Goal: Task Accomplishment & Management: Complete application form

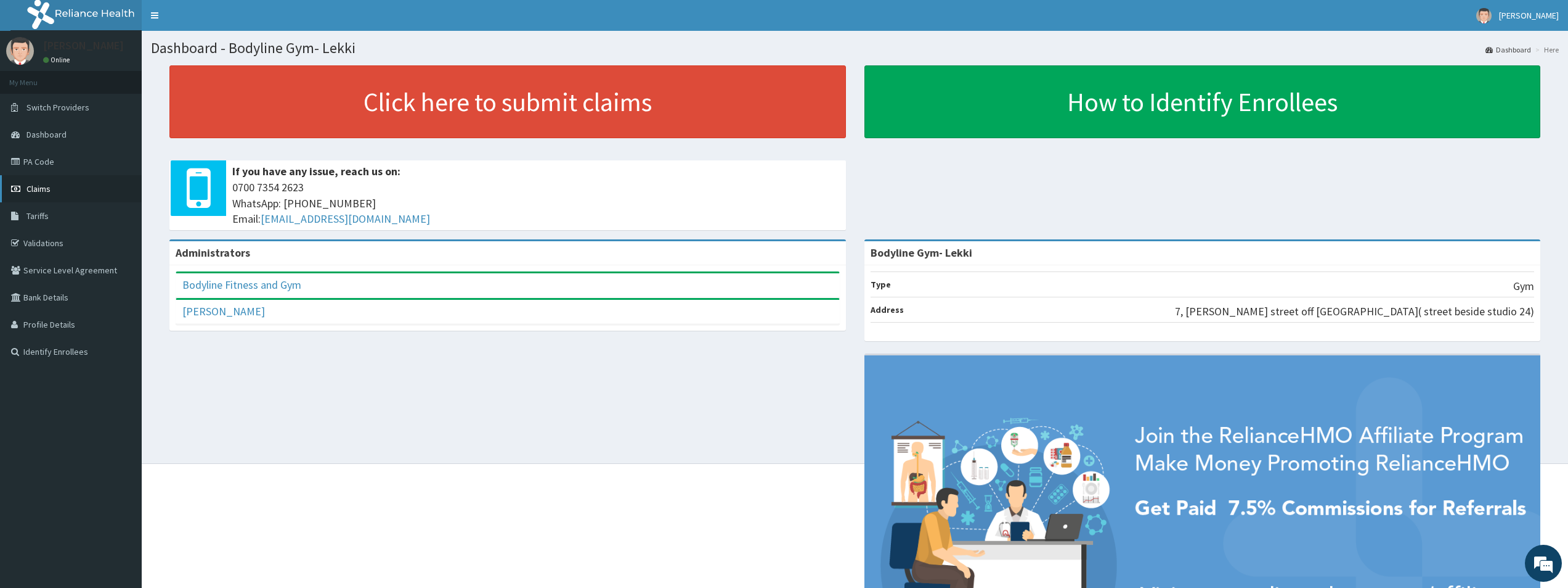
click at [44, 188] on span "Claims" at bounding box center [38, 188] width 24 height 11
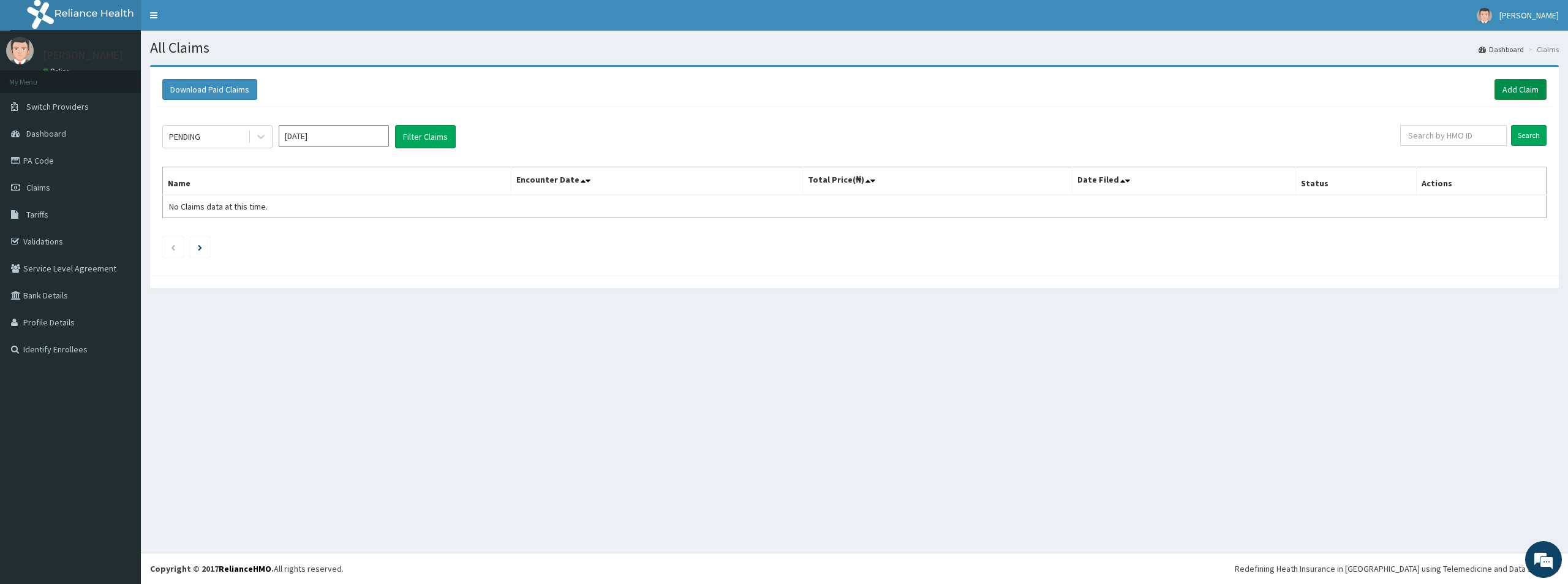
click at [1519, 87] on link "Add Claim" at bounding box center [1520, 90] width 52 height 21
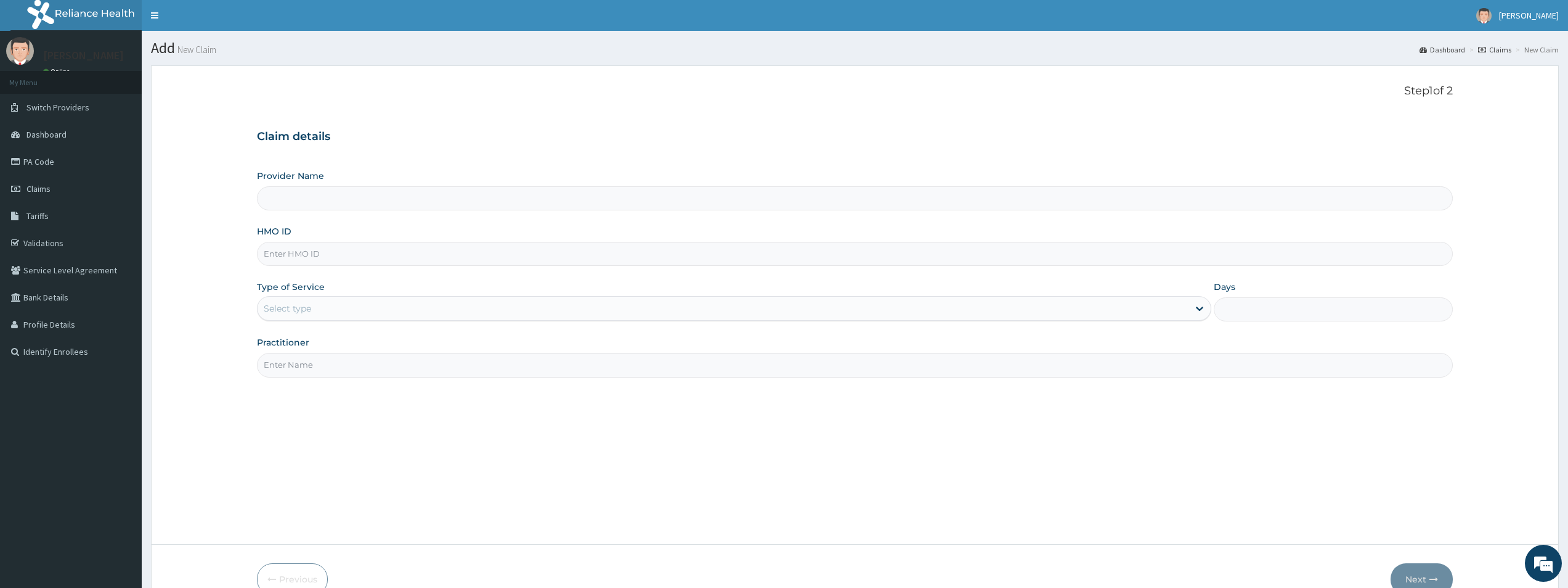
type input "Bodyline Gym- Lekki"
type input "1"
click at [328, 249] on input "HMO ID" at bounding box center [855, 253] width 1196 height 24
type input "g"
type input "GHT/10019/A"
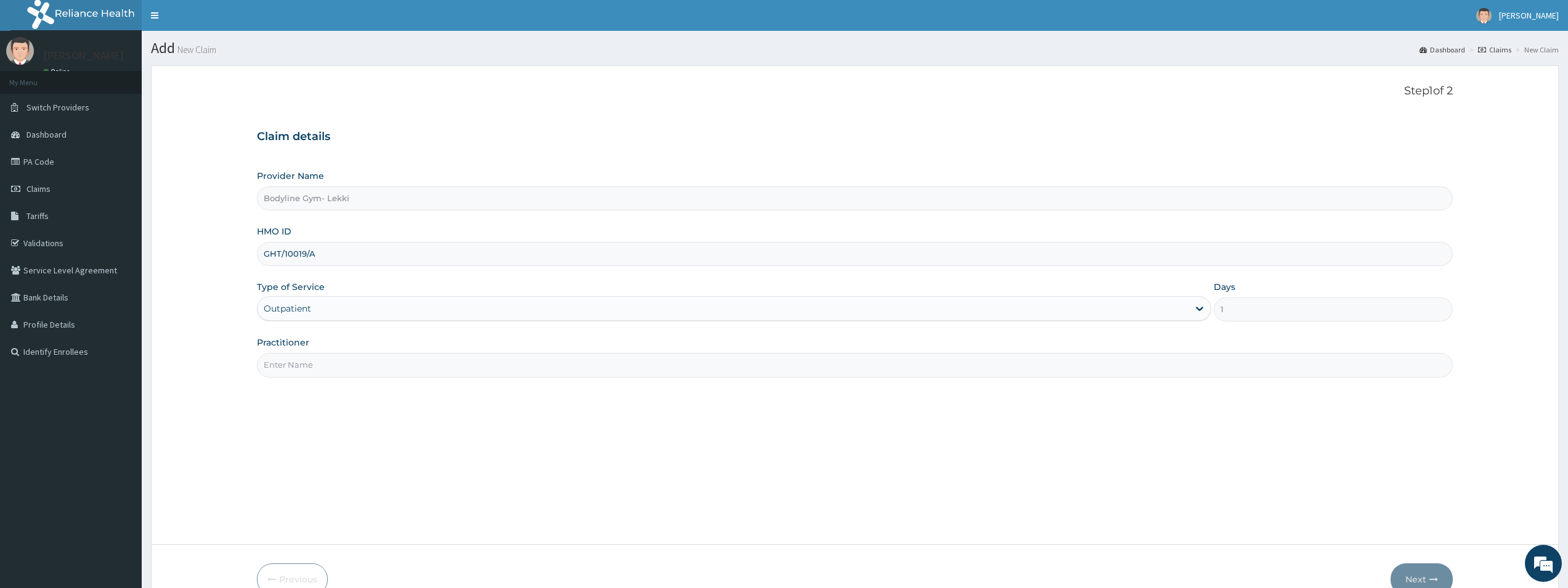
click at [306, 365] on input "Practitioner" at bounding box center [855, 364] width 1196 height 24
type input "BODYLINE"
click at [1424, 578] on button "Next" at bounding box center [1422, 579] width 62 height 32
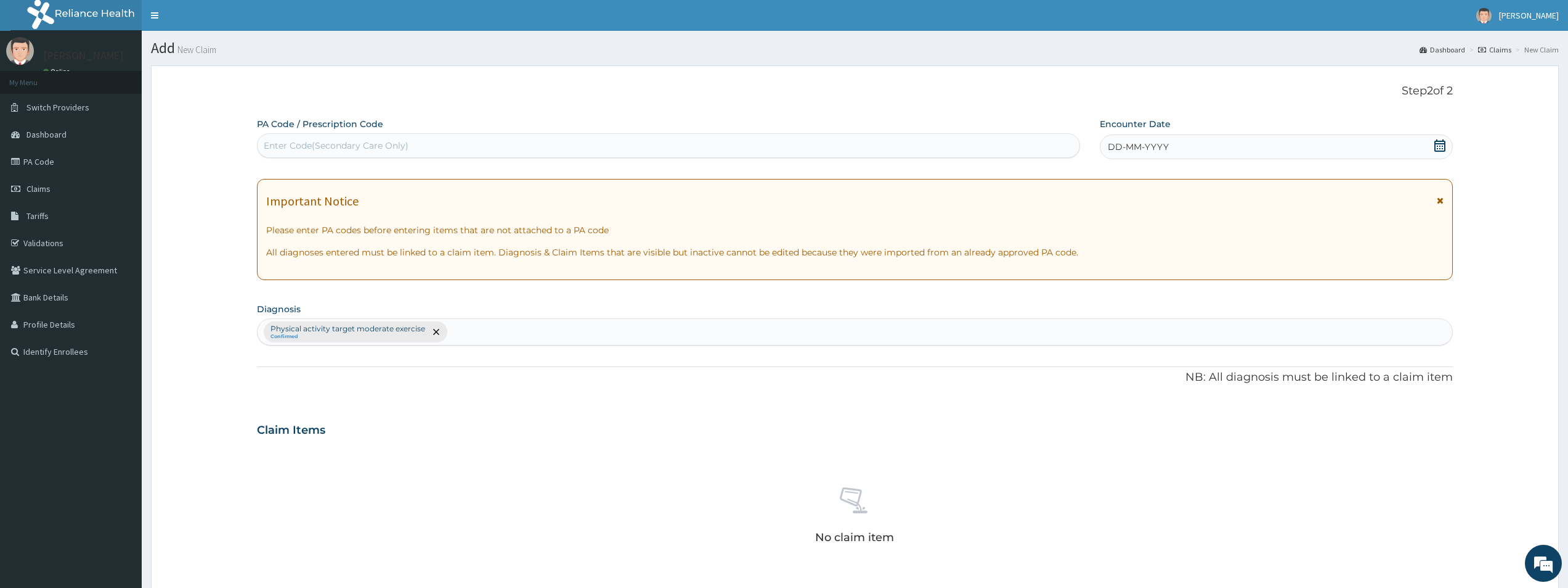
click at [380, 150] on div "Enter Code(Secondary Care Only)" at bounding box center [336, 145] width 145 height 12
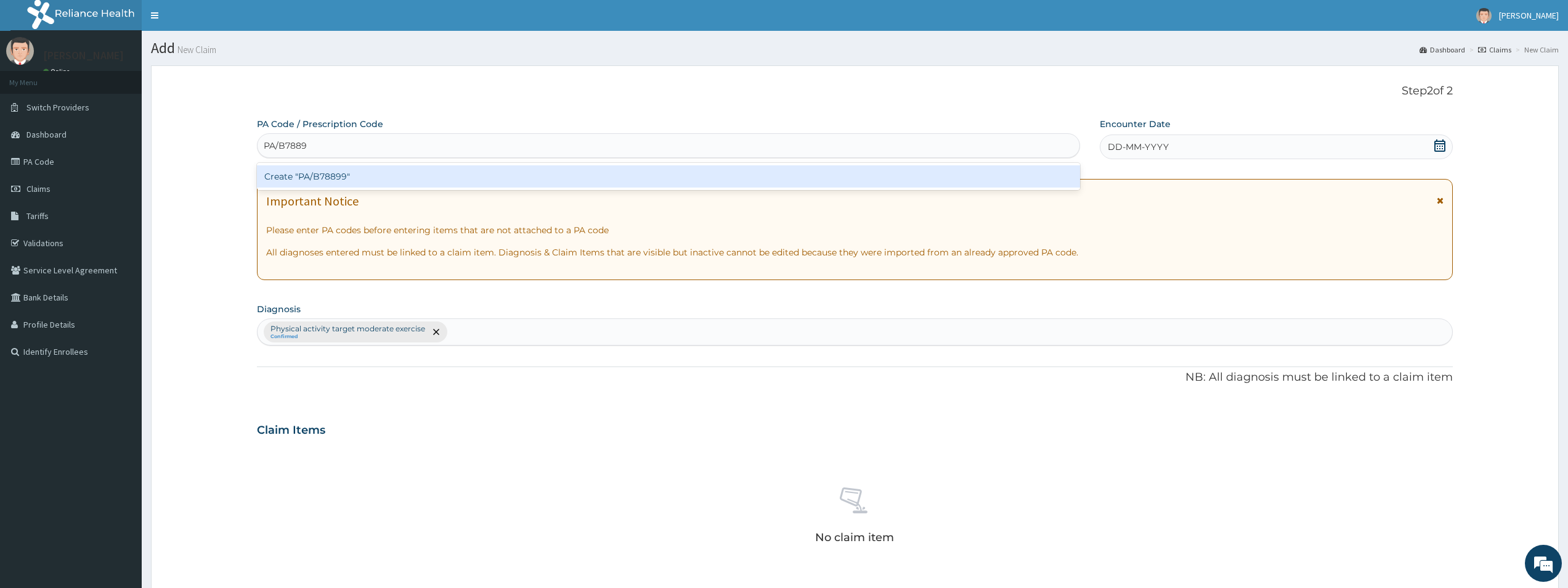
type input "PA/B78899"
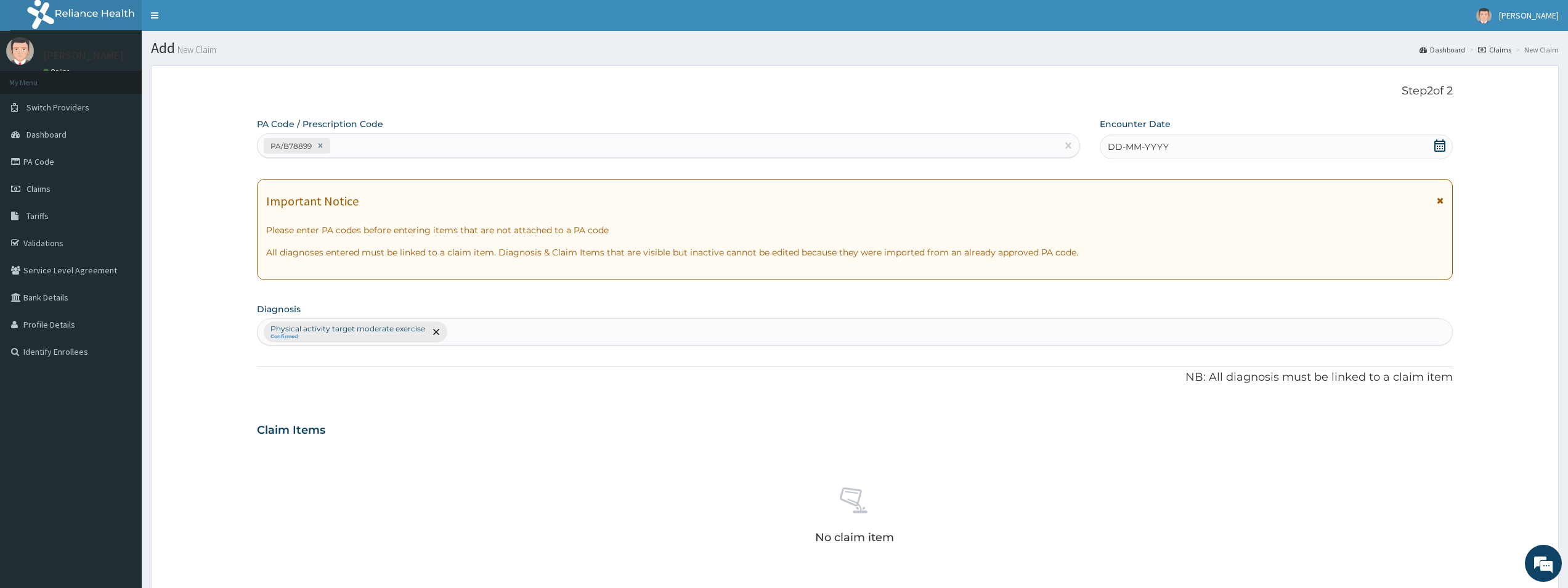
click at [1114, 146] on span "DD-MM-YYYY" at bounding box center [1138, 147] width 61 height 12
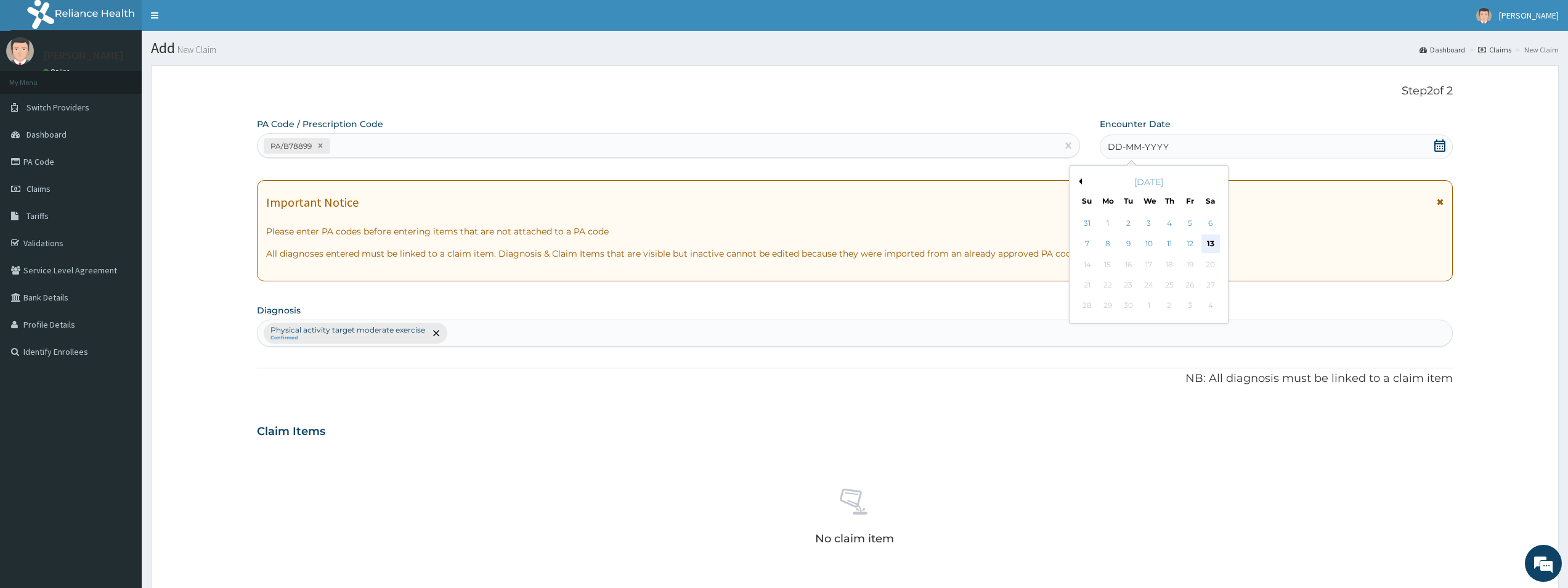
click at [1209, 240] on div "13" at bounding box center [1210, 244] width 18 height 18
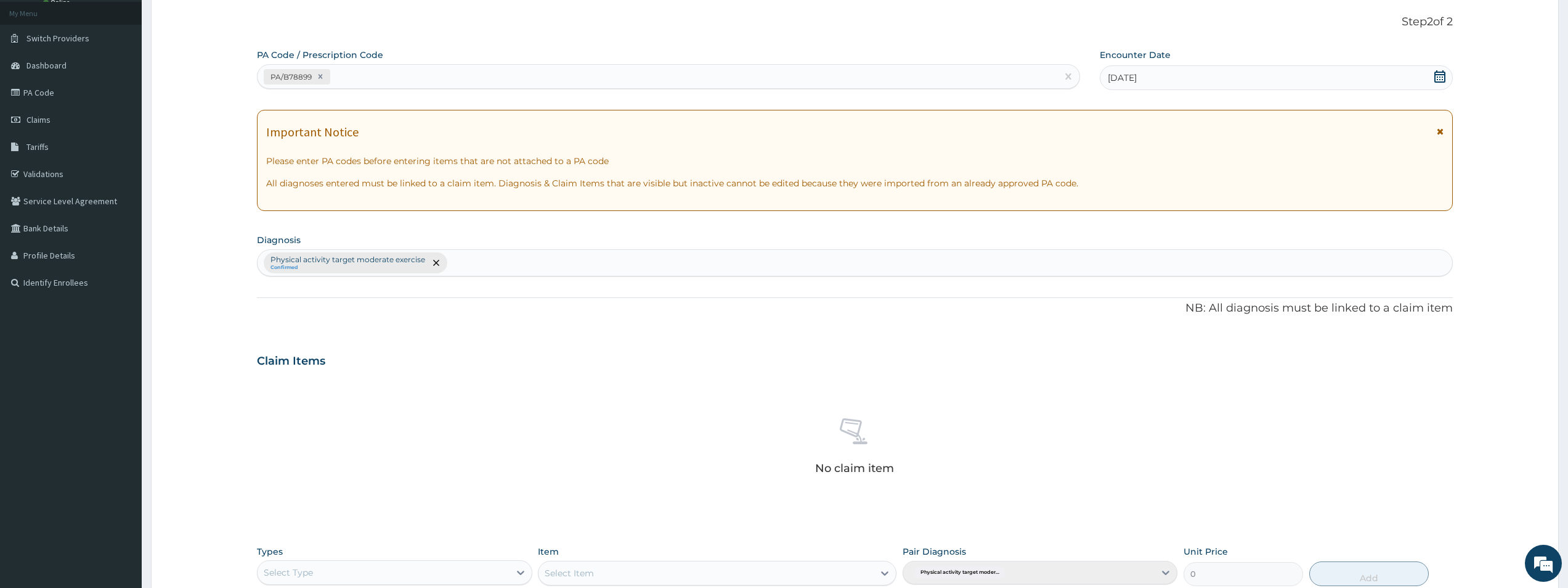
scroll to position [246, 0]
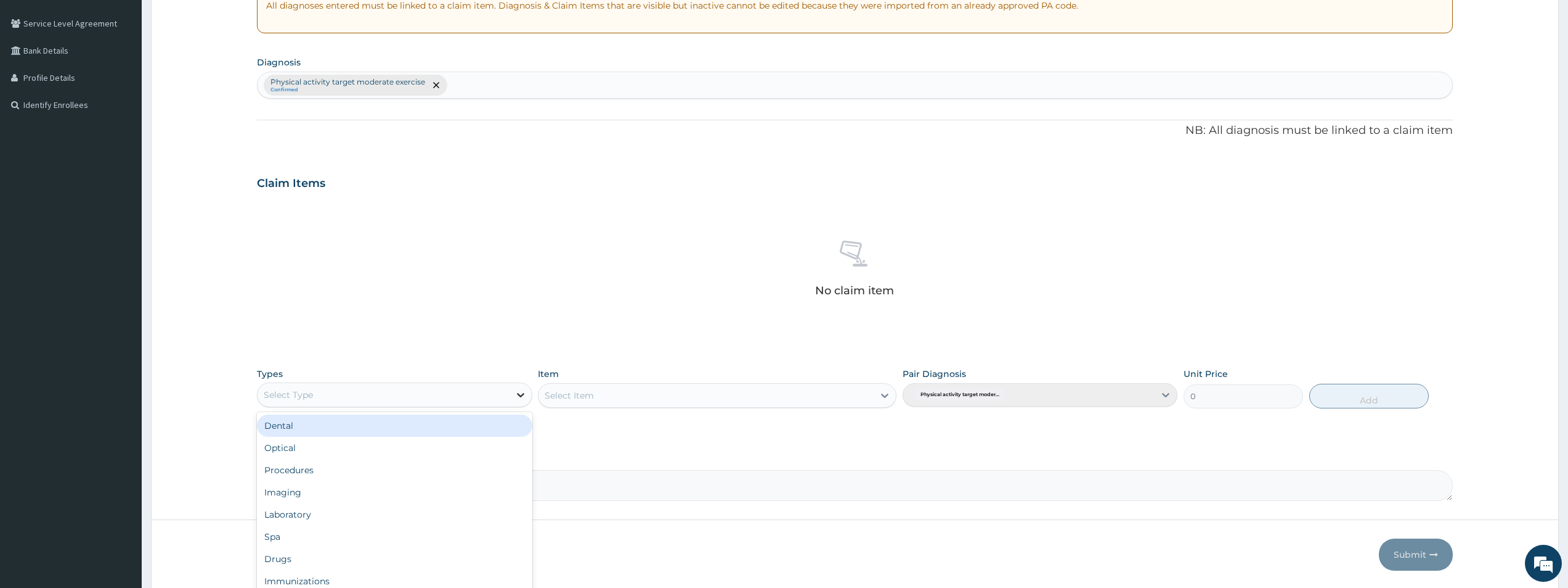
click at [521, 394] on icon at bounding box center [520, 394] width 12 height 12
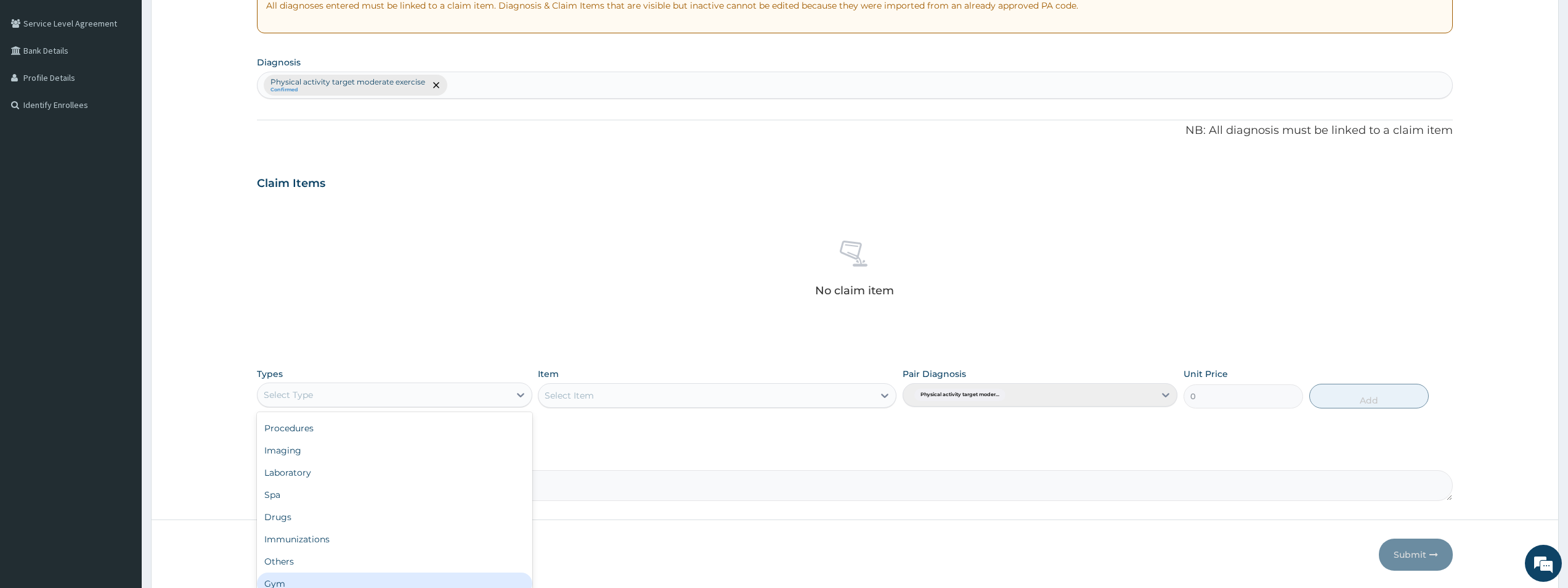
click at [374, 579] on div "Gym" at bounding box center [394, 582] width 275 height 22
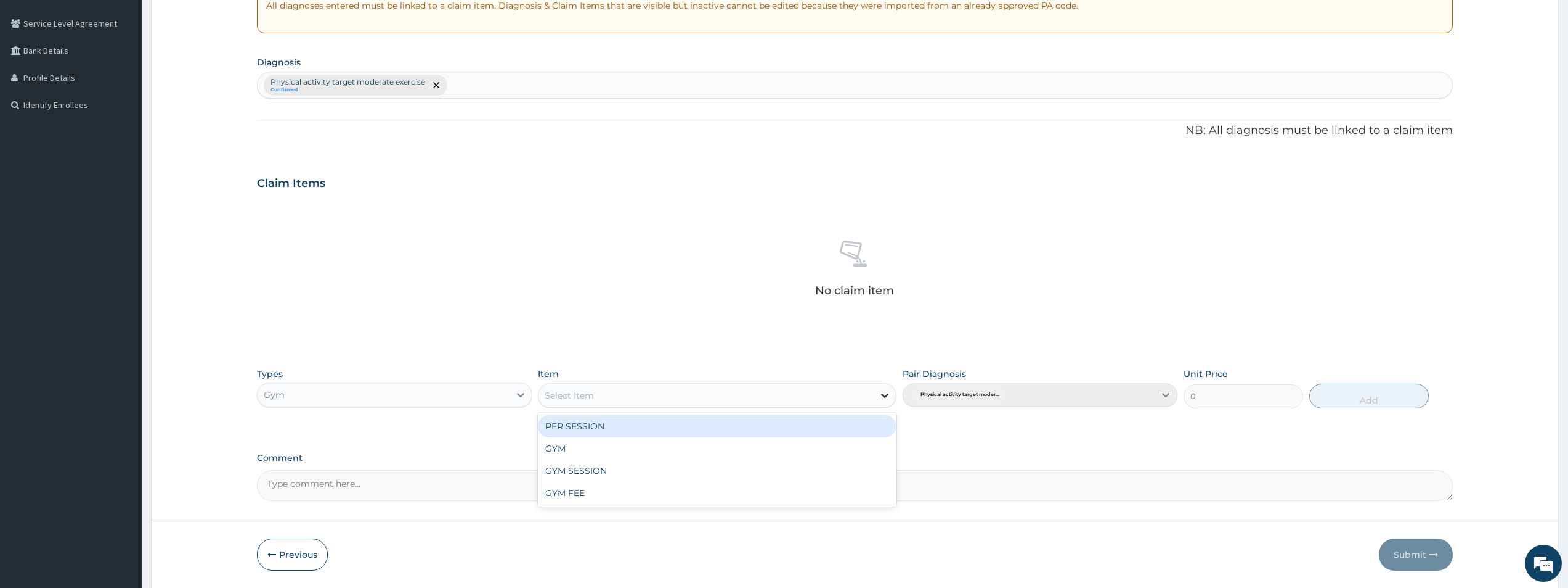
drag, startPoint x: 888, startPoint y: 392, endPoint x: 707, endPoint y: 455, distance: 191.7
click at [887, 393] on icon at bounding box center [884, 395] width 12 height 12
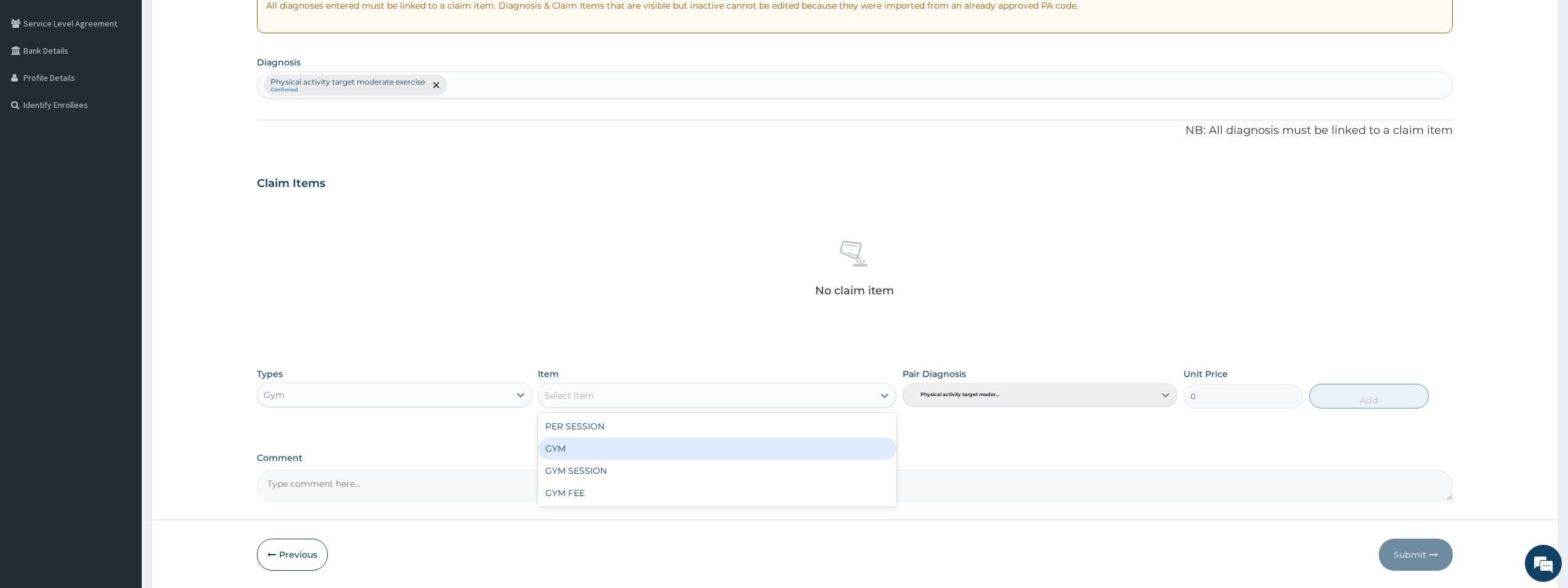
click at [635, 441] on div "GYM" at bounding box center [717, 447] width 358 height 22
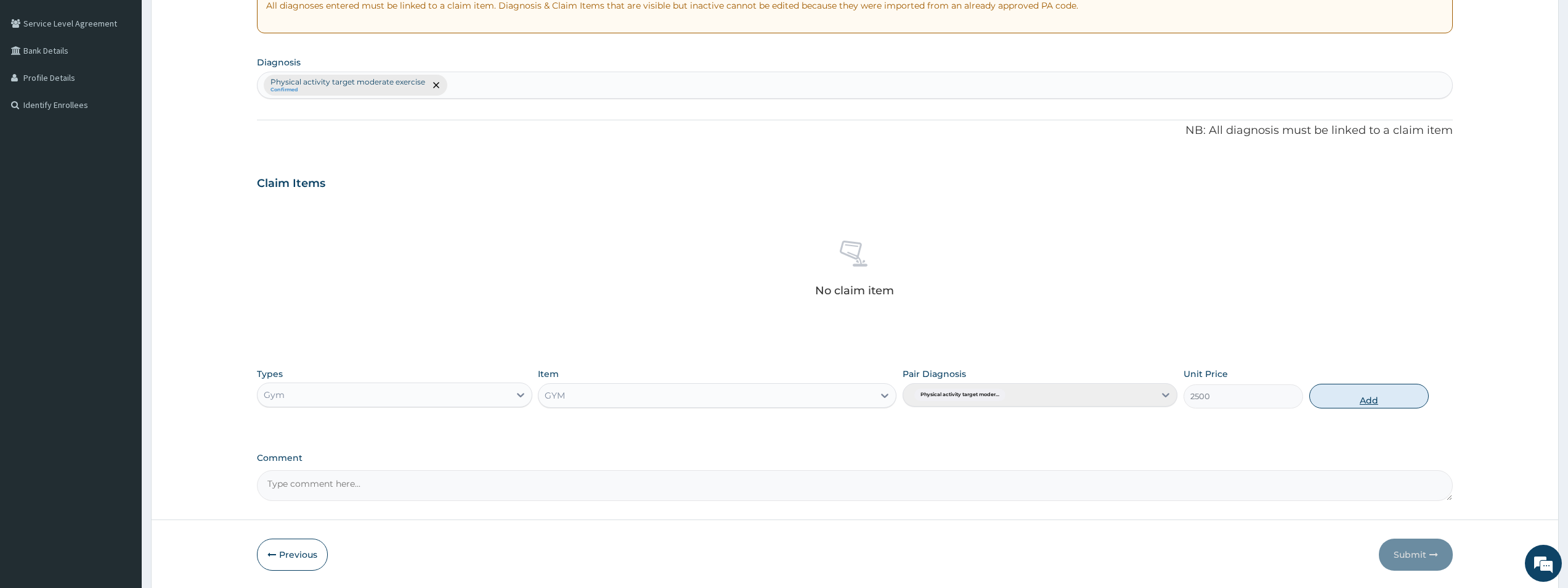
click at [1375, 397] on button "Add" at bounding box center [1369, 396] width 120 height 25
type input "0"
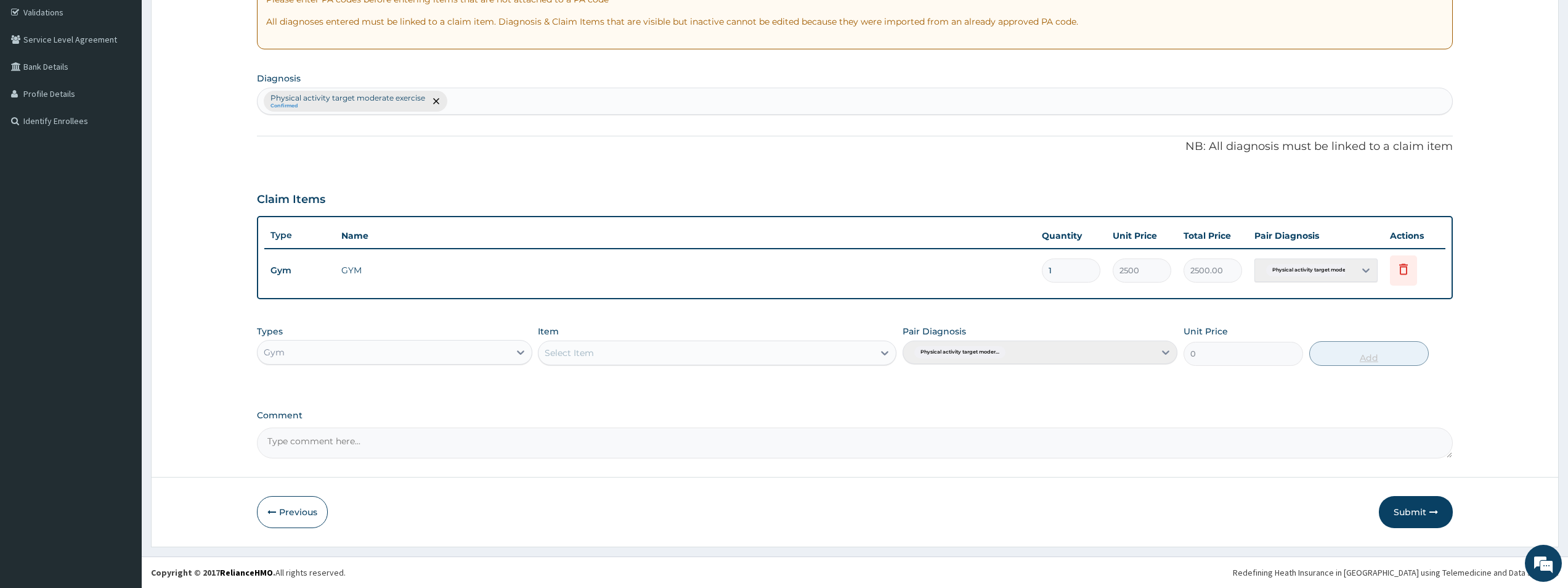
scroll to position [230, 0]
click at [1386, 507] on button "Submit" at bounding box center [1416, 512] width 74 height 32
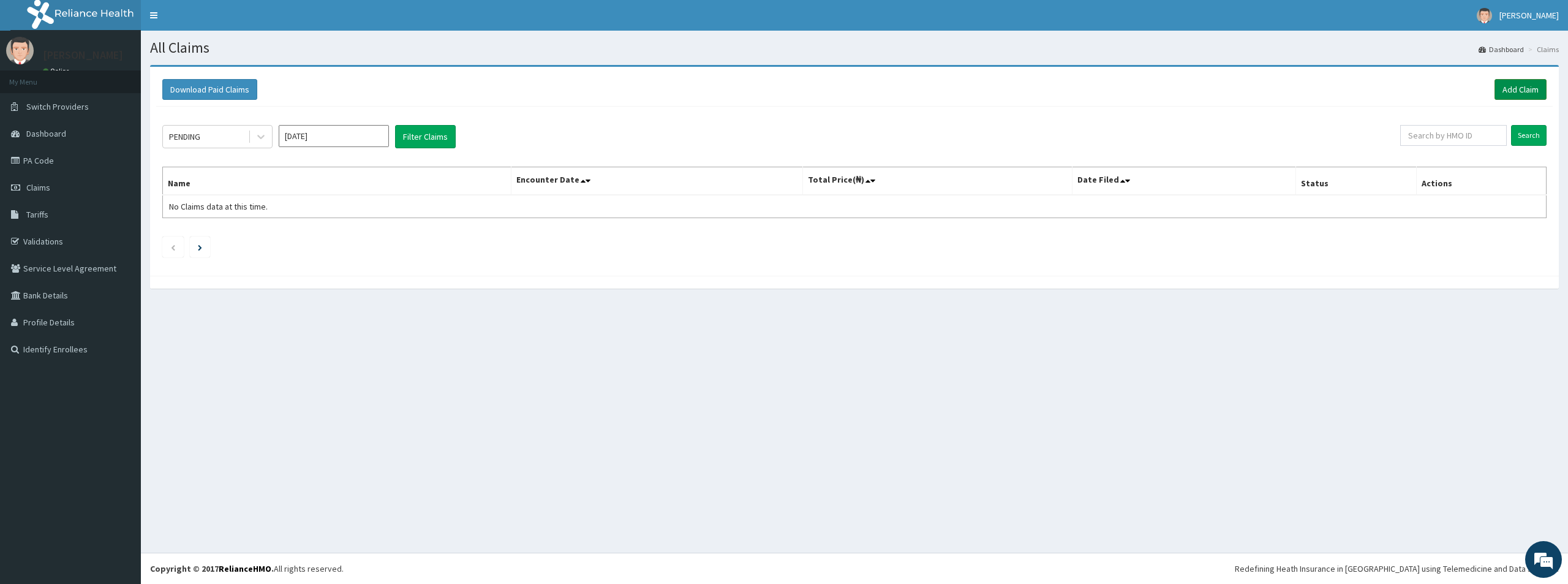
click at [1510, 89] on link "Add Claim" at bounding box center [1520, 90] width 52 height 21
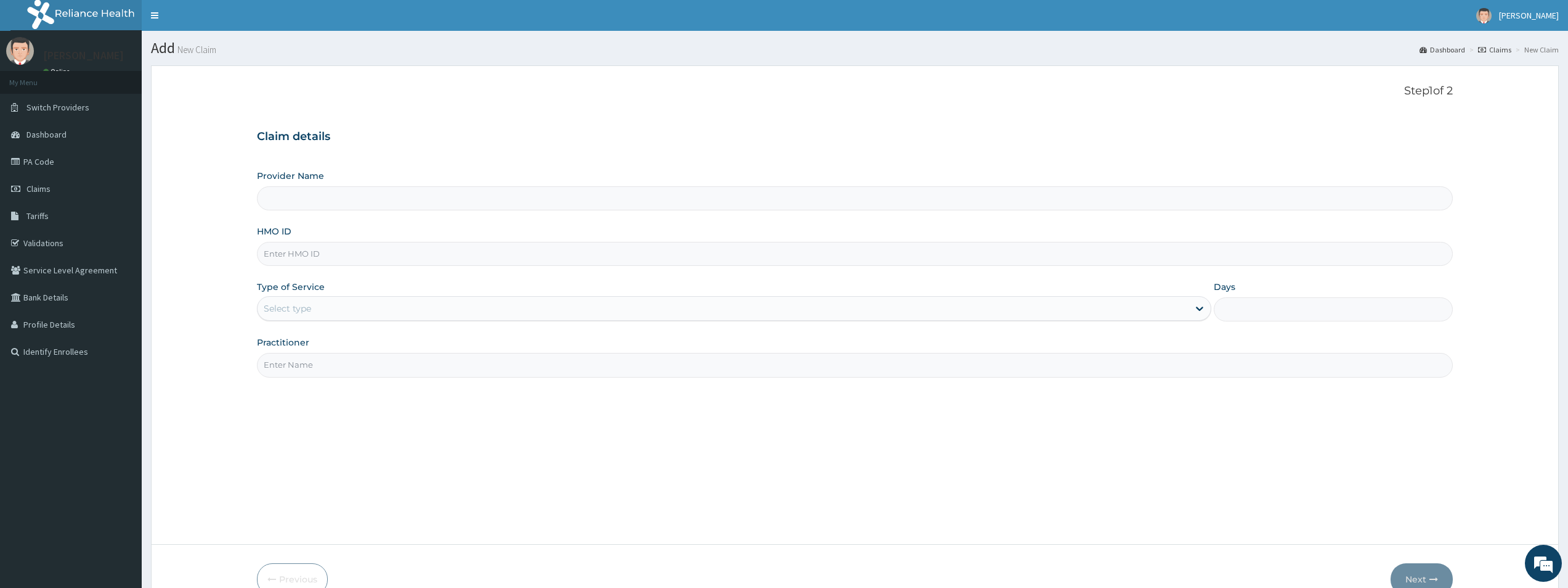
type input "Bodyline Gym- Lekki"
type input "1"
click at [317, 257] on input "HMO ID" at bounding box center [855, 253] width 1196 height 24
type input "GHT/10016/A"
click at [292, 369] on input "Practitioner" at bounding box center [855, 364] width 1196 height 24
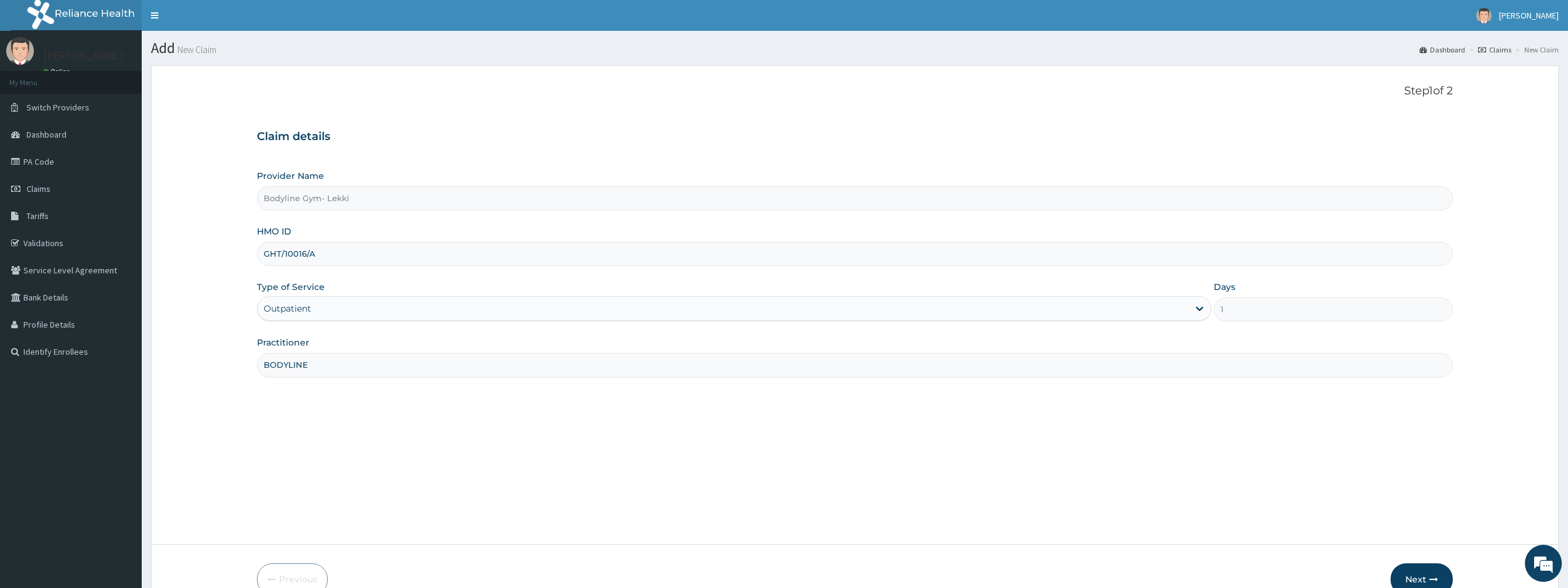
scroll to position [68, 0]
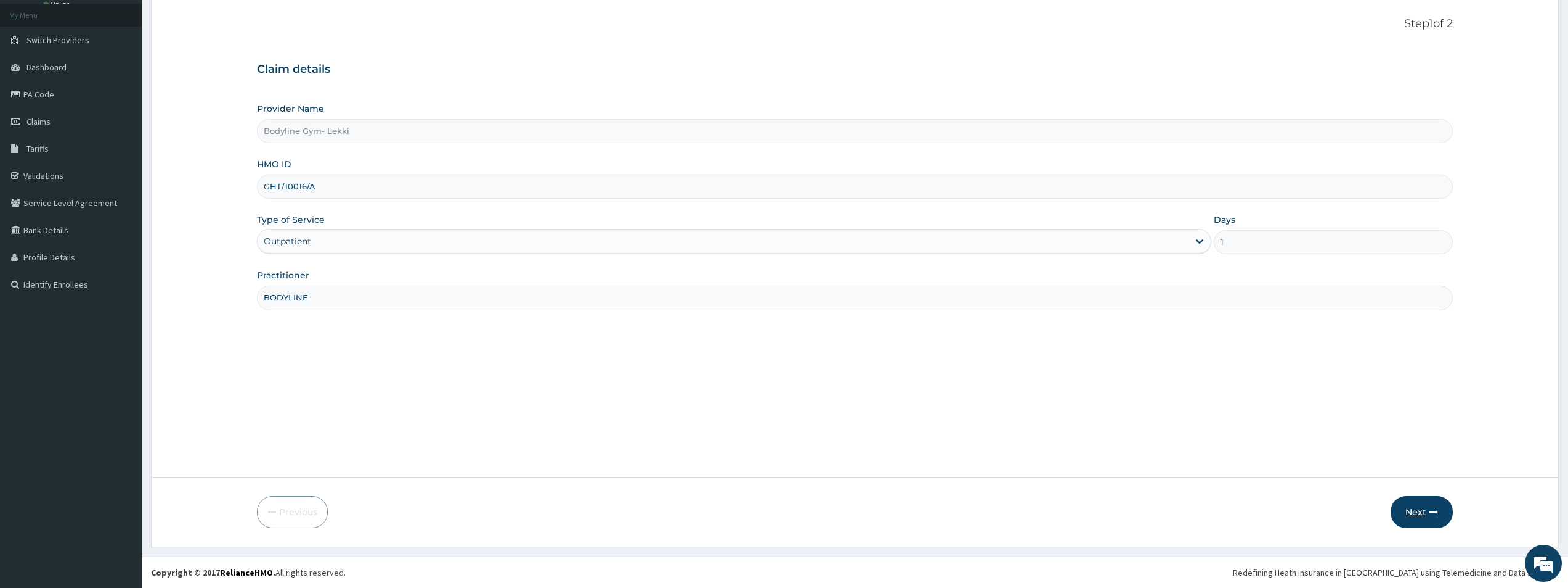
type input "BODYLINE"
click at [1421, 510] on button "Next" at bounding box center [1422, 512] width 62 height 32
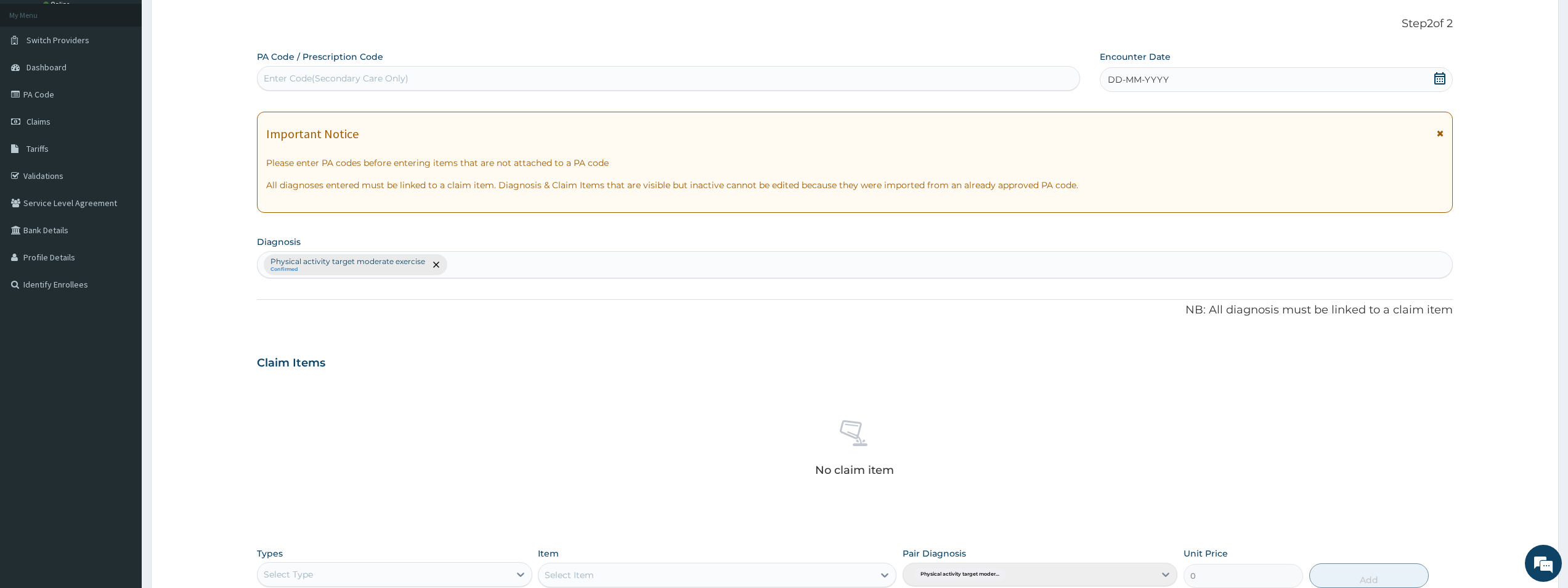
click at [285, 77] on div "Enter Code(Secondary Care Only)" at bounding box center [336, 78] width 145 height 12
type input "PA/BEC820"
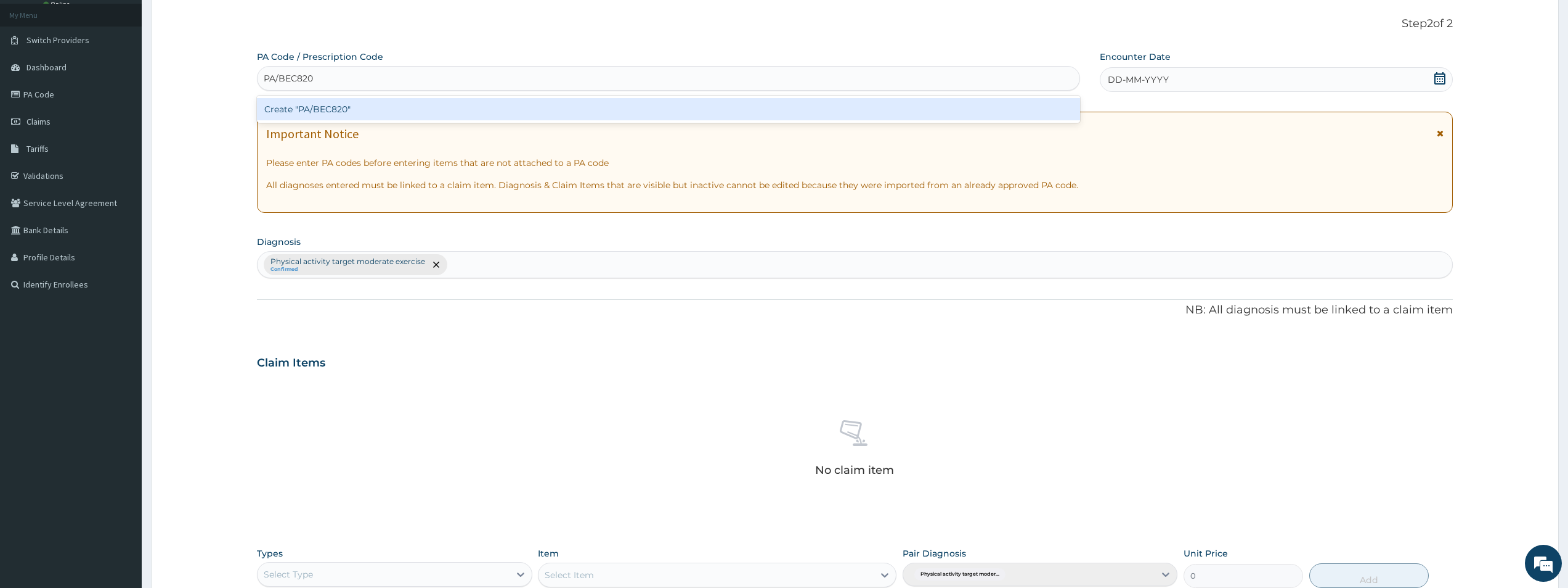
click at [342, 108] on div "Create "PA/BEC820"" at bounding box center [668, 108] width 823 height 22
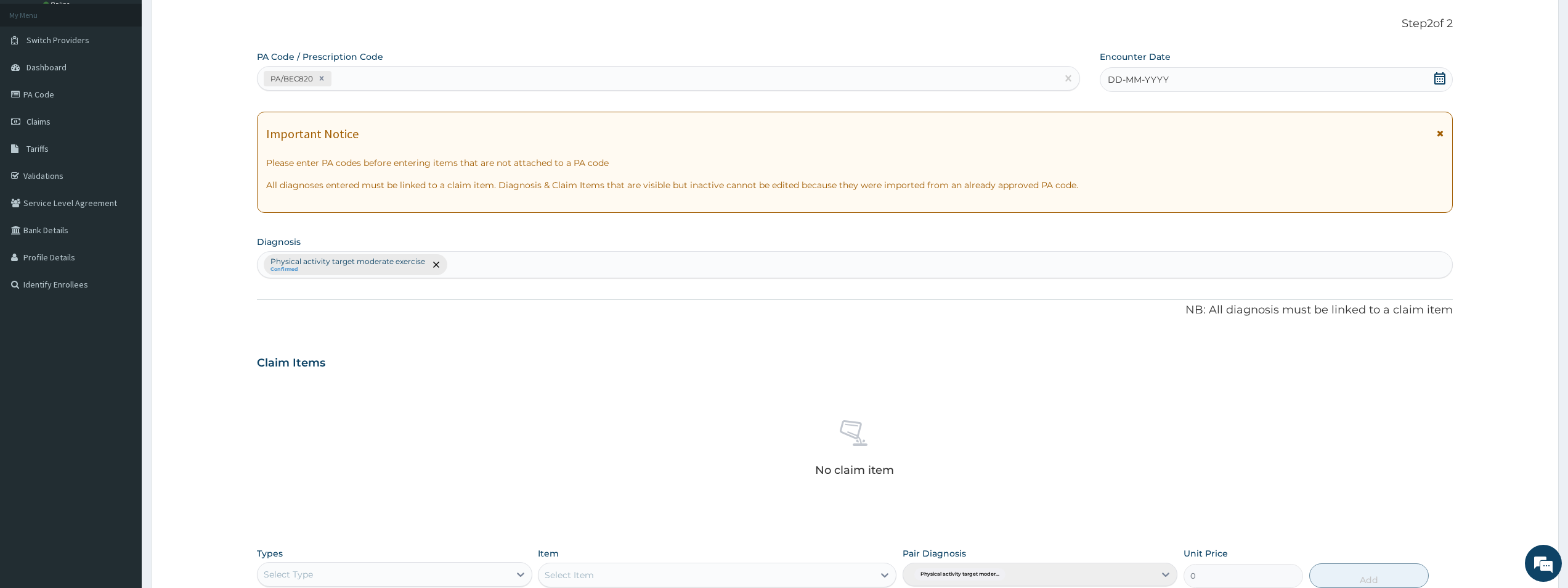
click at [1114, 76] on span "DD-MM-YYYY" at bounding box center [1138, 79] width 61 height 12
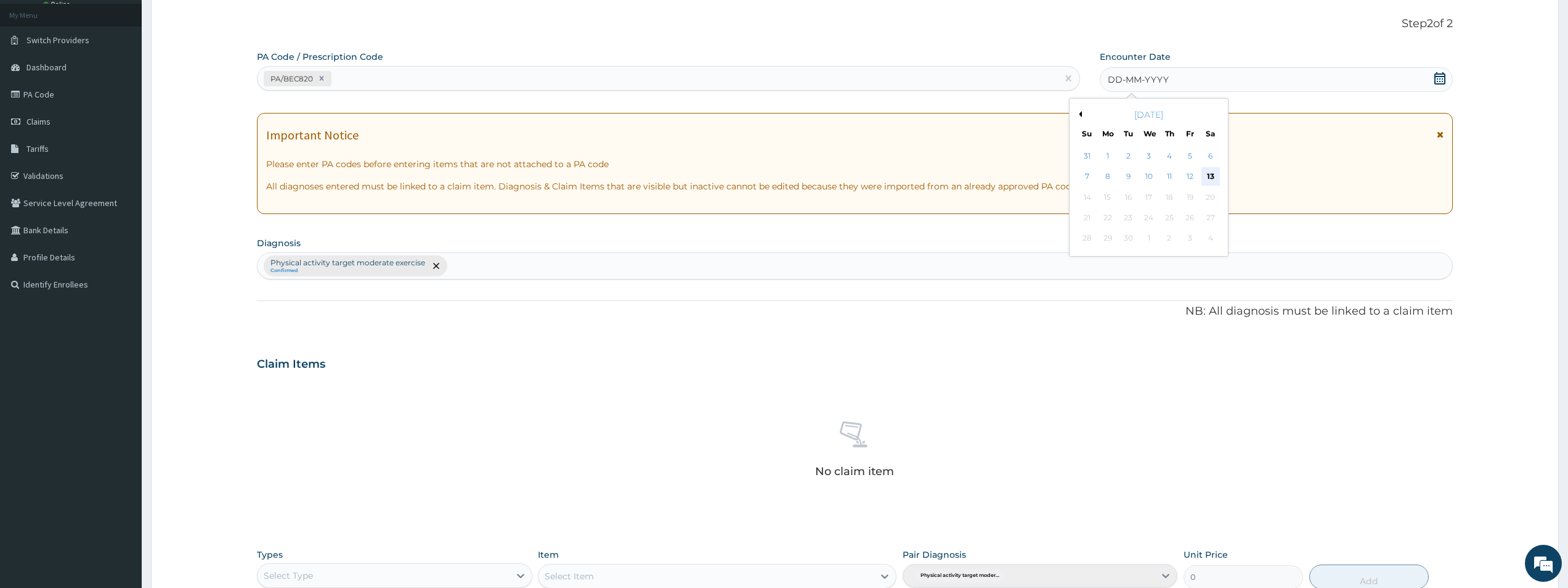
click at [1216, 178] on div "13" at bounding box center [1210, 176] width 18 height 18
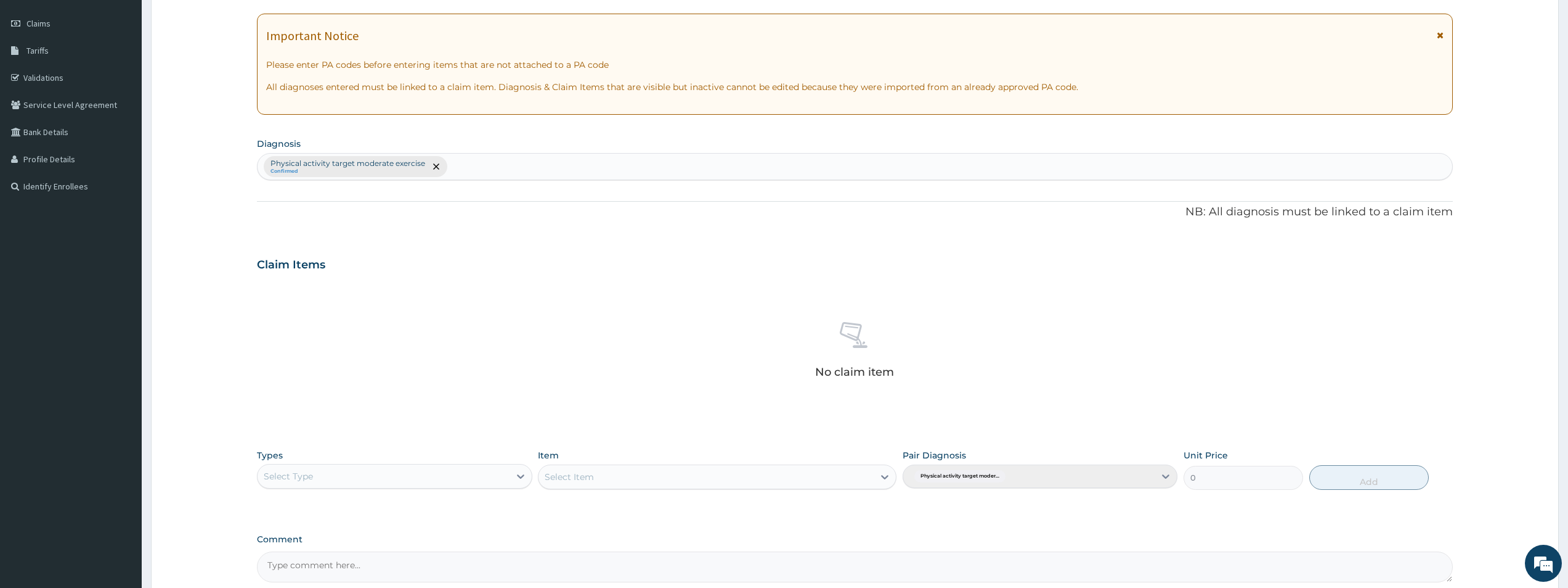
scroll to position [289, 0]
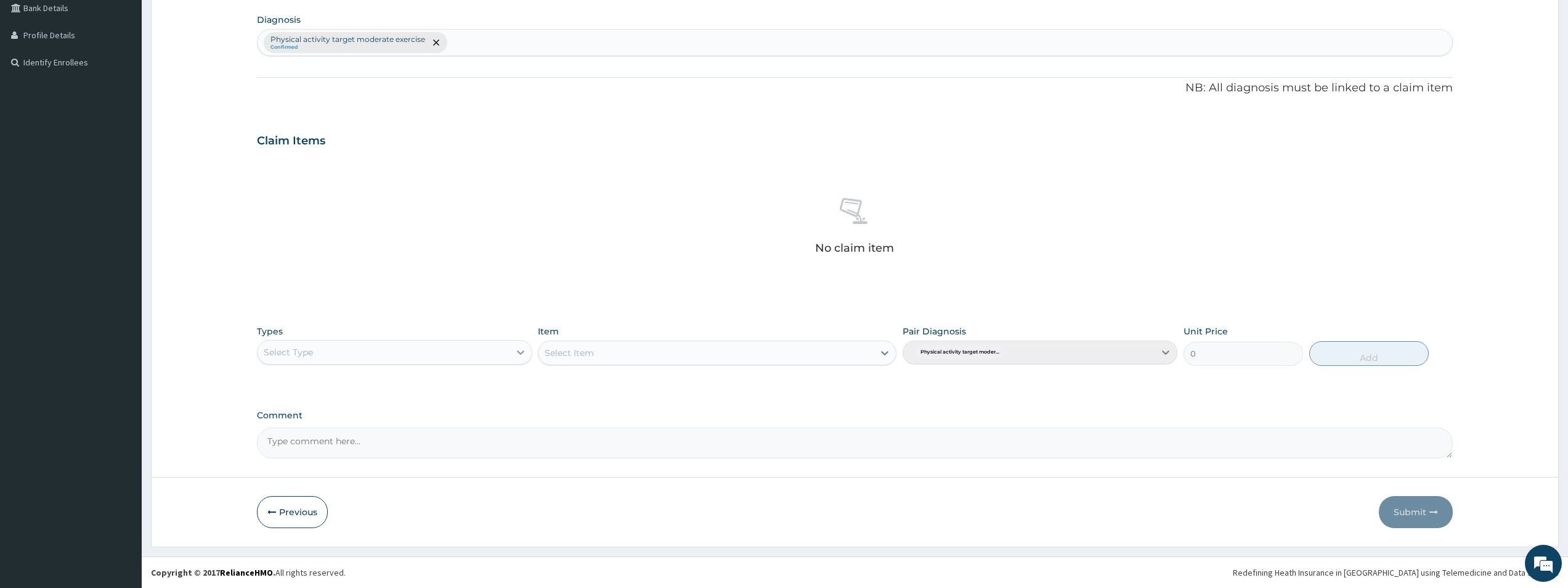
click at [520, 350] on icon at bounding box center [520, 352] width 12 height 12
click at [305, 537] on div "Gym" at bounding box center [394, 540] width 275 height 22
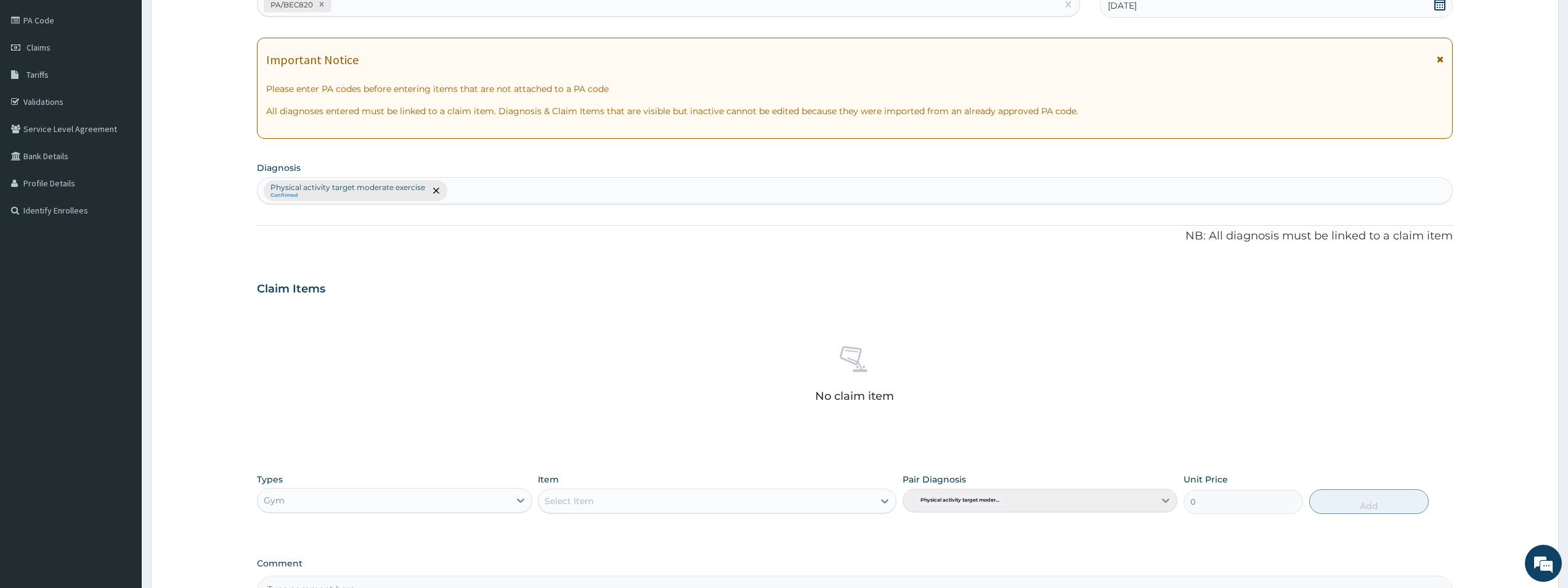
scroll to position [289, 0]
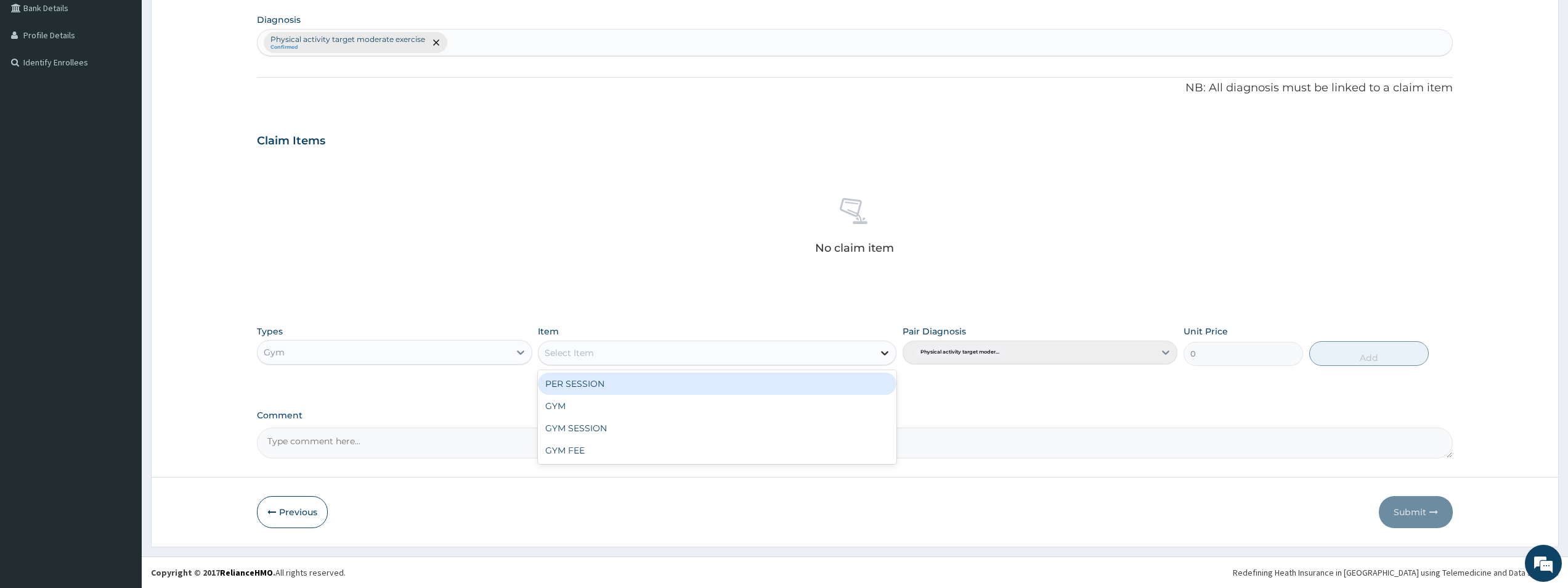
click at [881, 353] on icon at bounding box center [884, 352] width 12 height 12
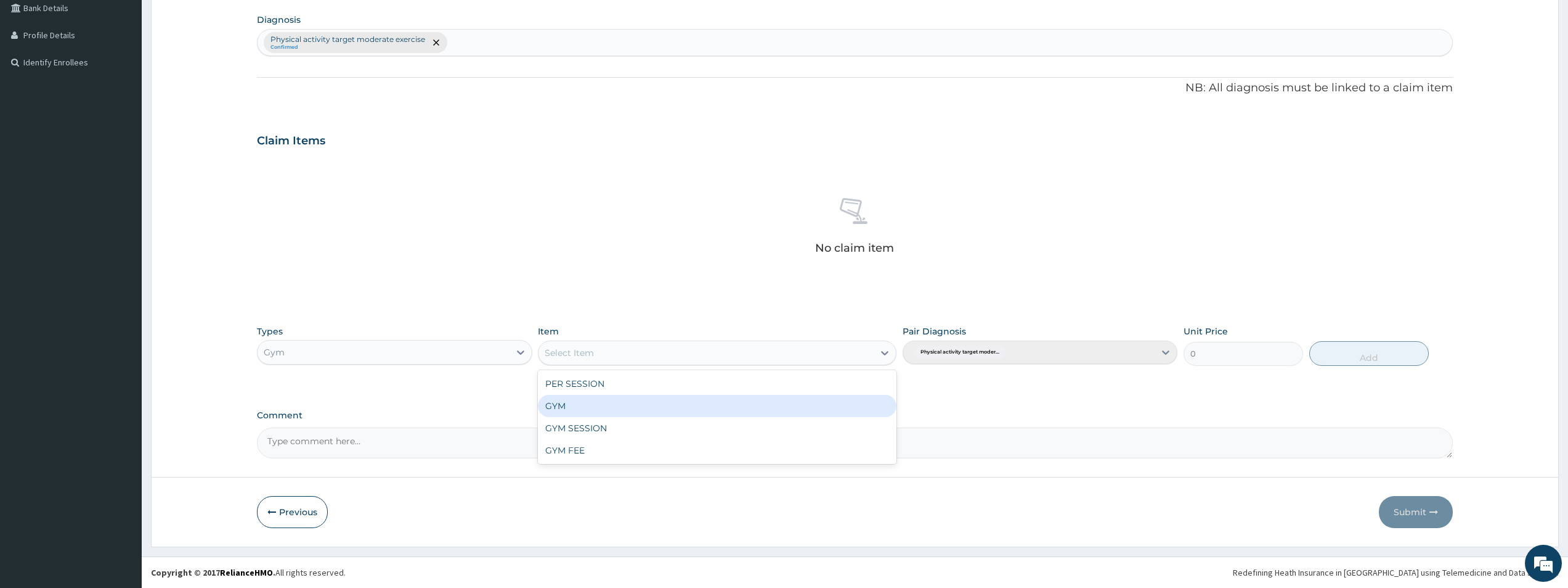
click at [579, 403] on div "GYM" at bounding box center [717, 405] width 358 height 22
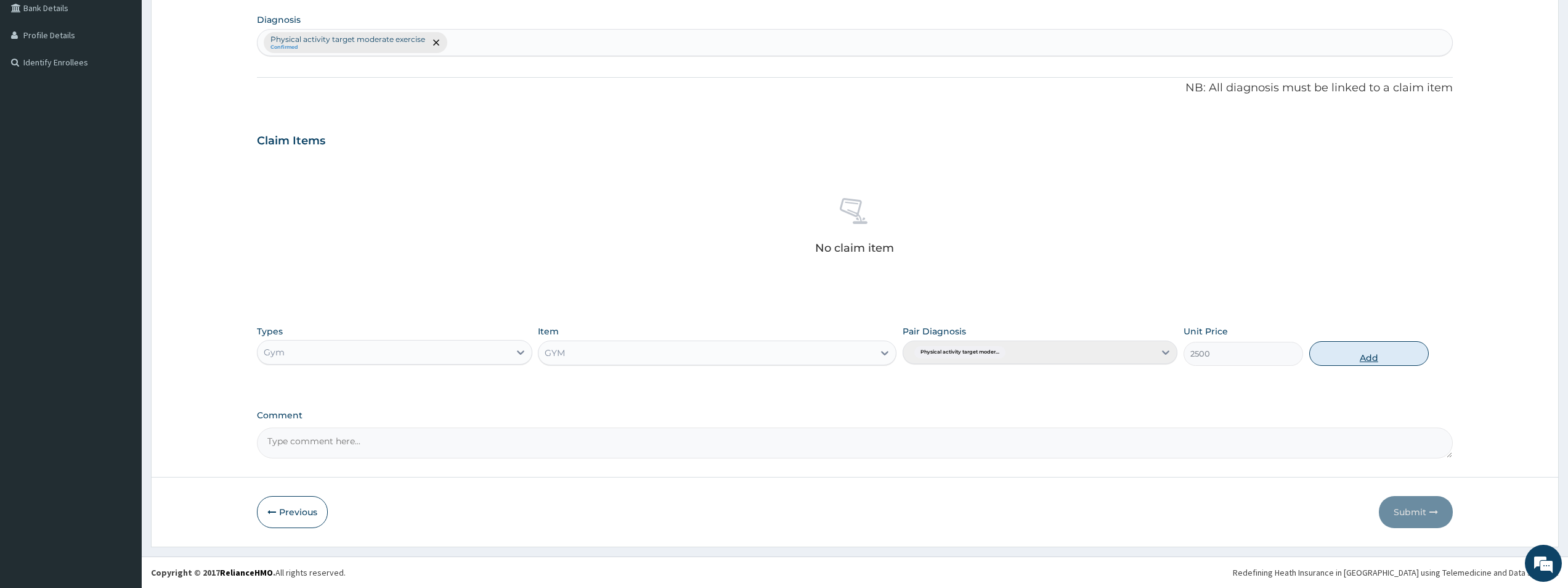
click at [1366, 360] on button "Add" at bounding box center [1369, 353] width 120 height 25
type input "0"
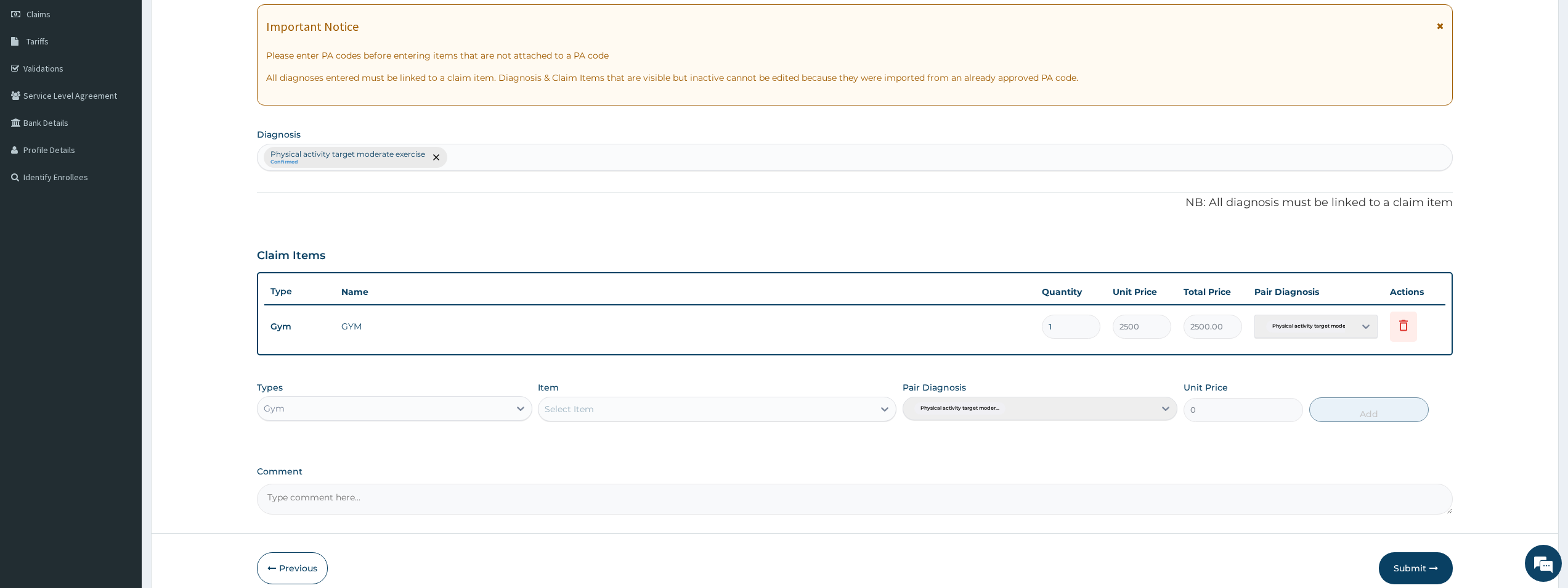
scroll to position [230, 0]
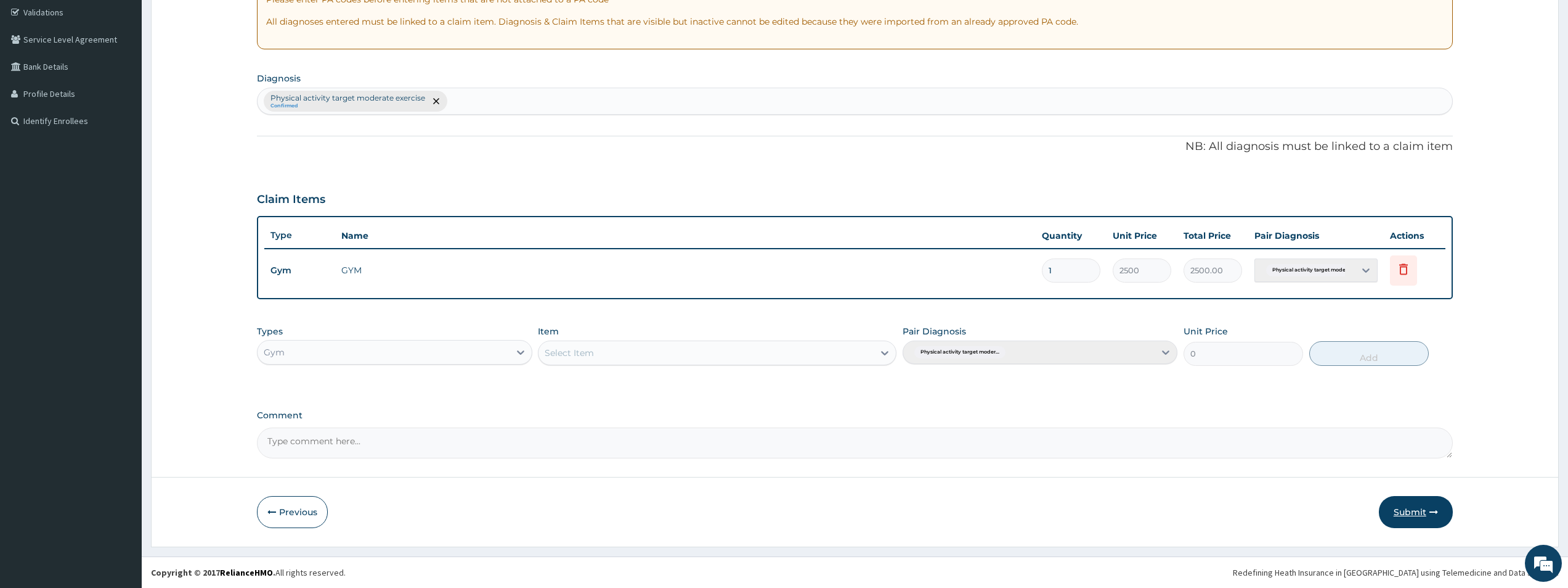
click at [1423, 512] on button "Submit" at bounding box center [1416, 512] width 74 height 32
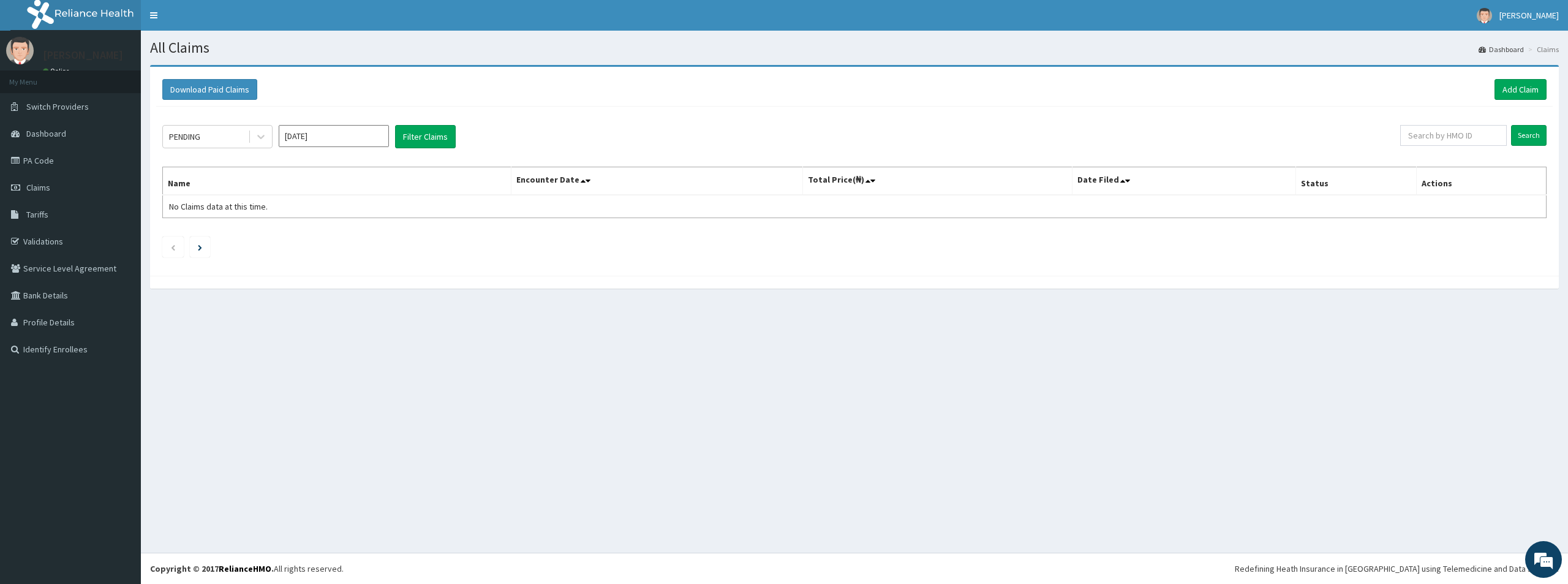
drag, startPoint x: 630, startPoint y: 158, endPoint x: 251, endPoint y: 336, distance: 418.7
click at [251, 336] on div "All Claims Dashboard Claims Download Paid Claims Add Claim × Note you can only …" at bounding box center [854, 291] width 1427 height 522
click at [1507, 88] on link "Add Claim" at bounding box center [1520, 90] width 52 height 21
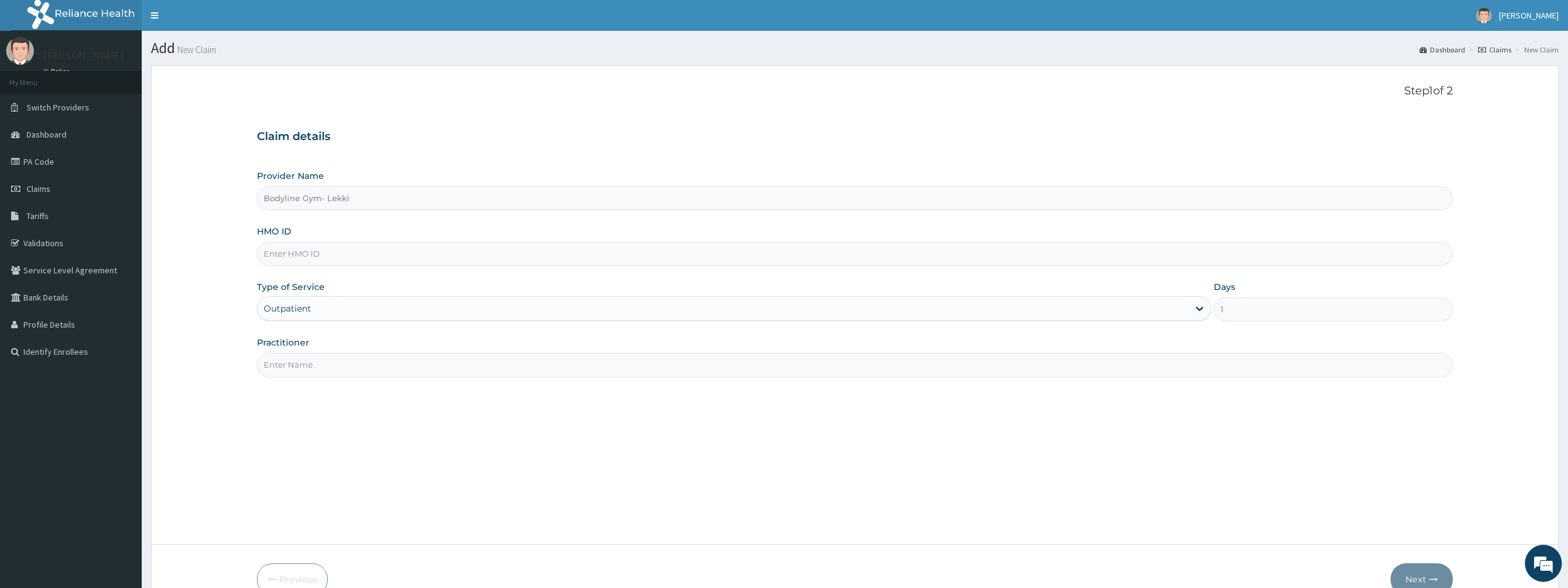
click at [311, 254] on input "HMO ID" at bounding box center [855, 253] width 1196 height 24
type input "MLL/10047/A"
click at [307, 367] on input "Practitioner" at bounding box center [855, 364] width 1196 height 24
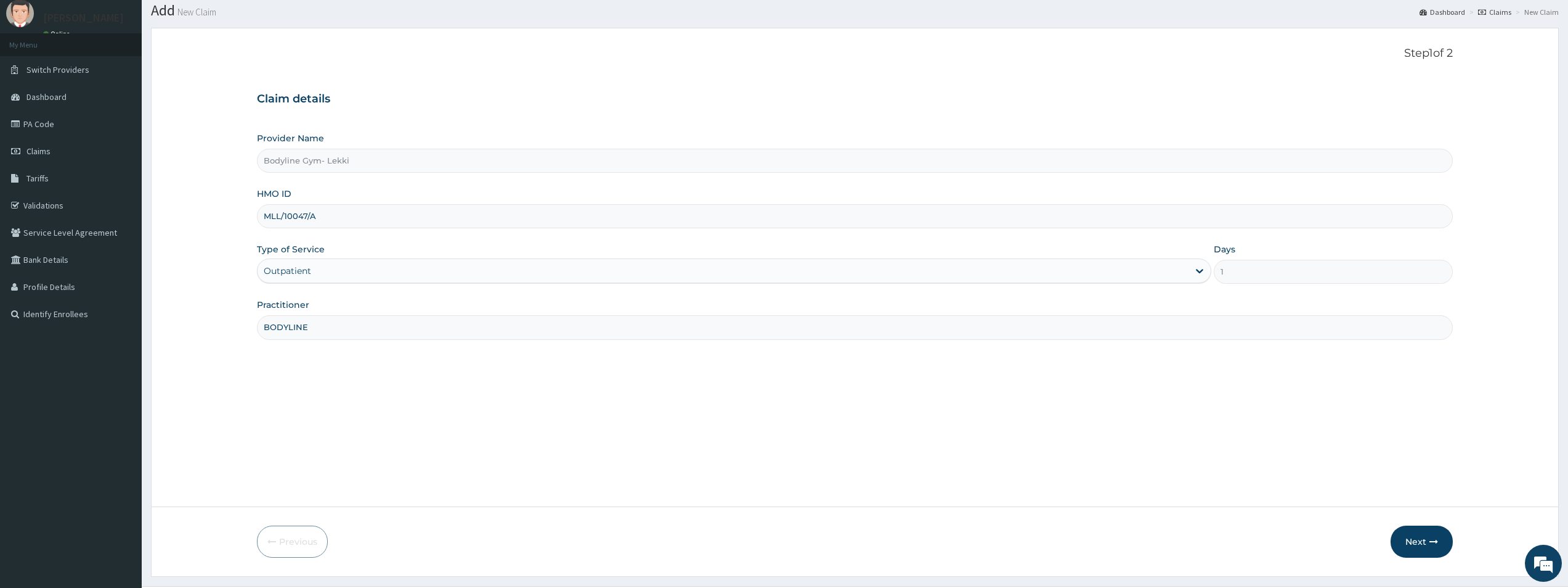
scroll to position [68, 0]
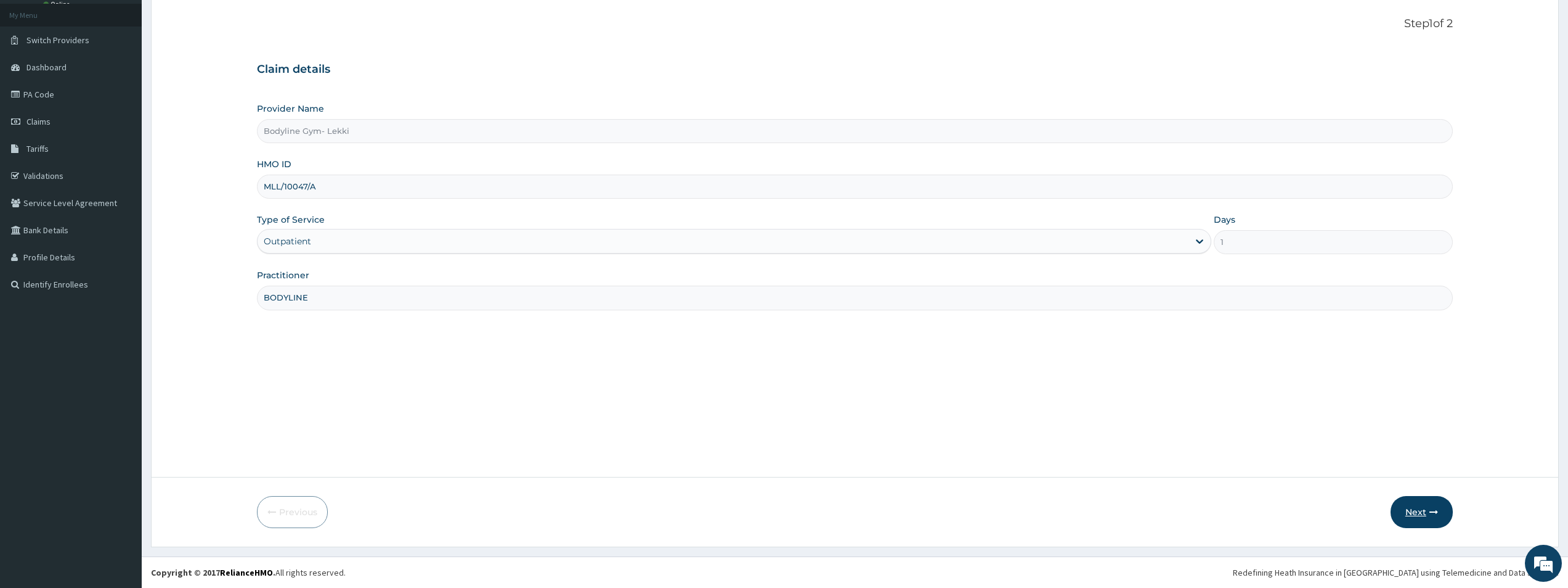
type input "BODYLINE"
click at [1423, 514] on button "Next" at bounding box center [1422, 512] width 62 height 32
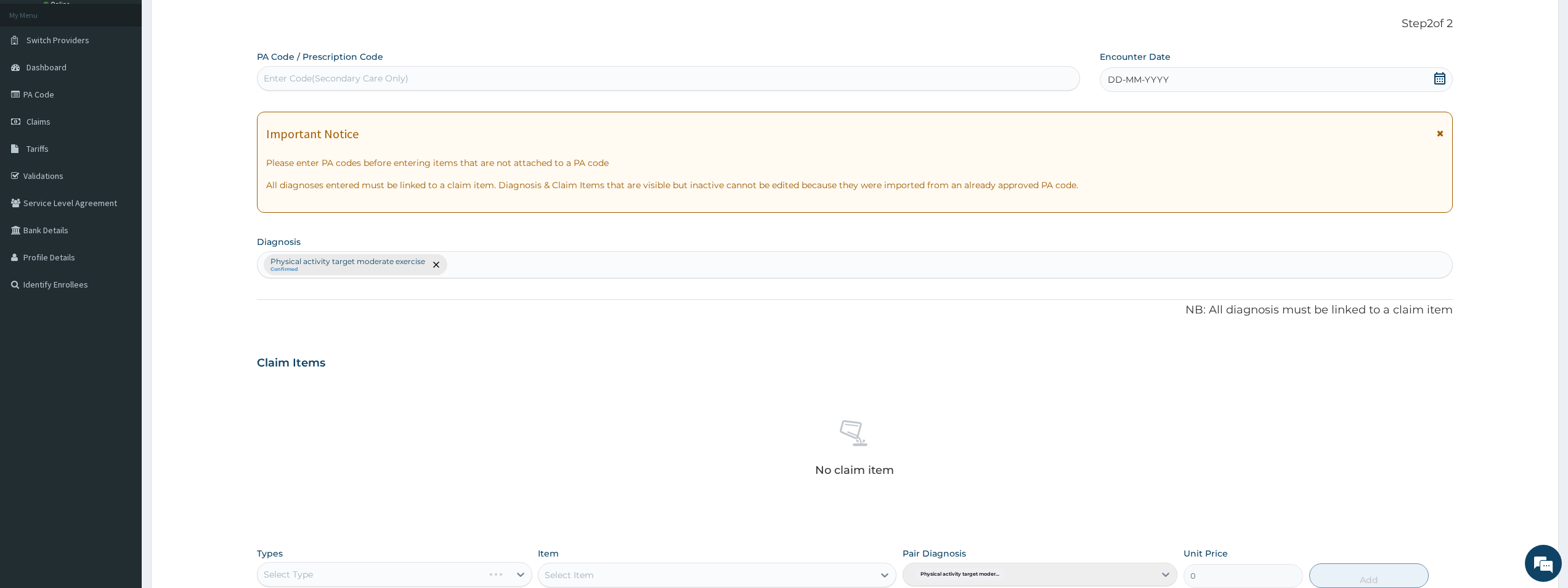
drag, startPoint x: 319, startPoint y: 76, endPoint x: 308, endPoint y: 76, distance: 11.0
click at [317, 76] on div "Enter Code(Secondary Care Only)" at bounding box center [336, 78] width 145 height 12
type input "PA/F3E2DE"
click at [1114, 77] on span "DD-MM-YYYY" at bounding box center [1138, 79] width 61 height 12
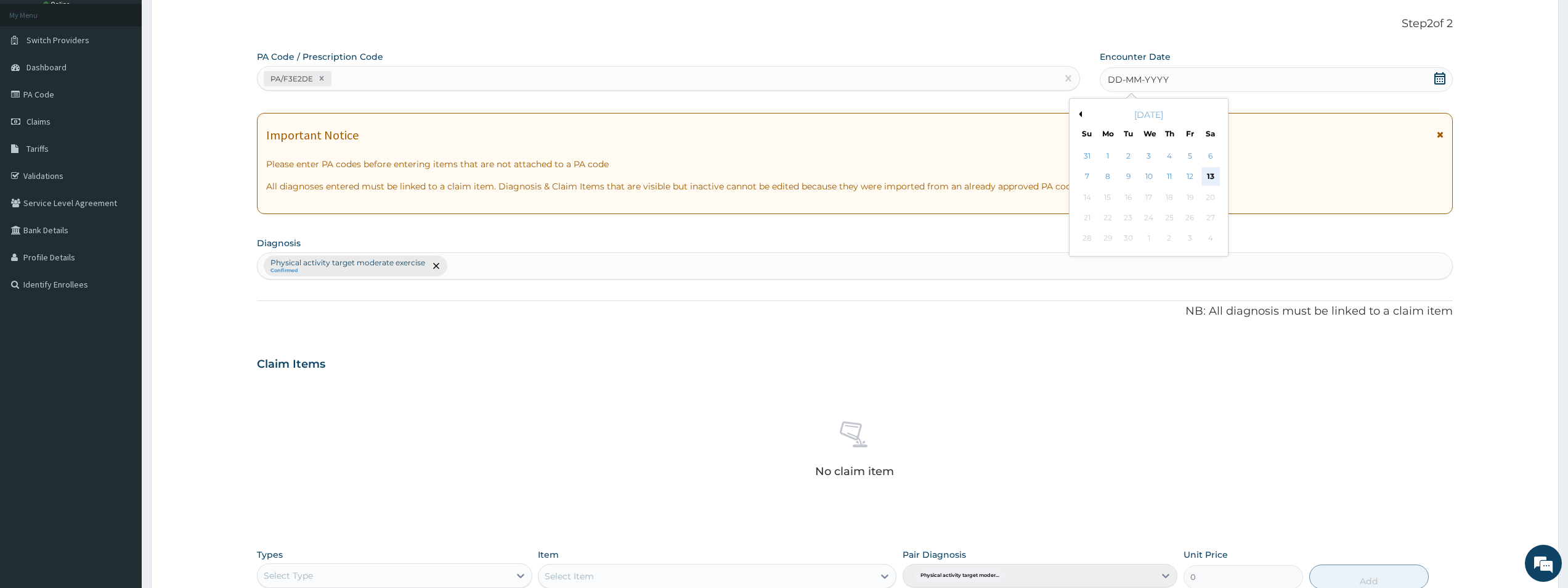
click at [1209, 176] on div "13" at bounding box center [1210, 176] width 18 height 18
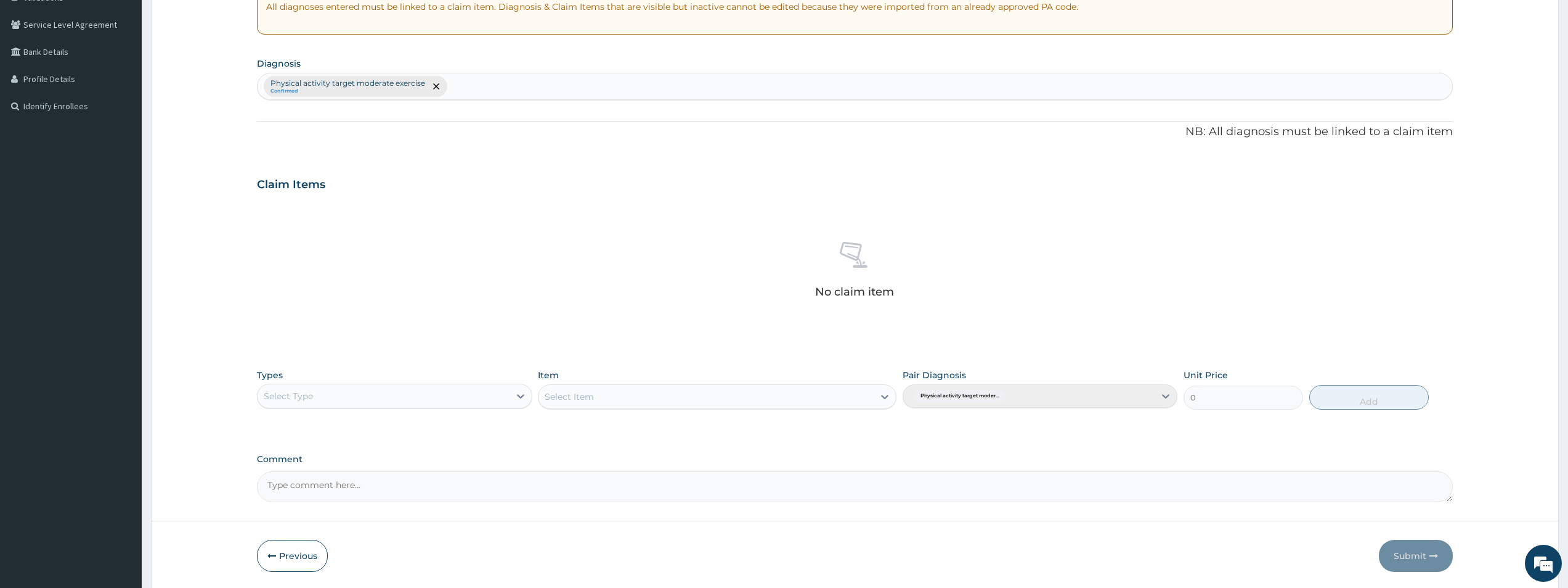
scroll to position [289, 0]
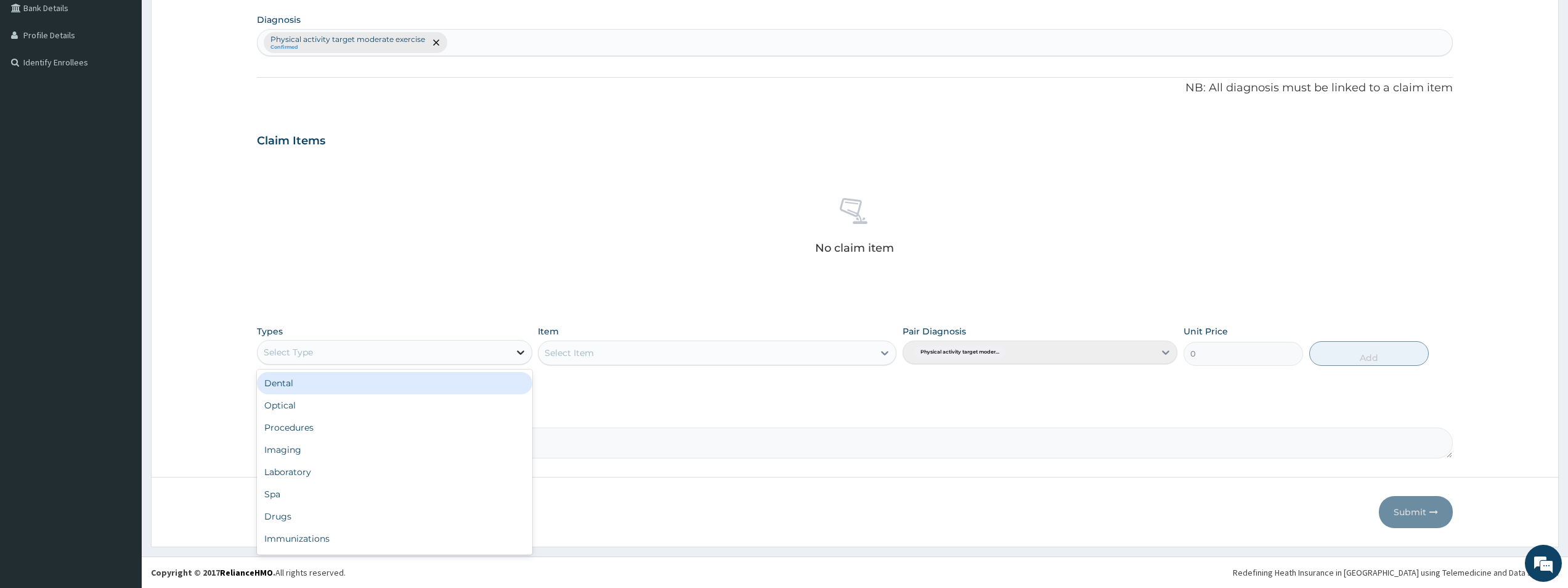
click at [517, 344] on div at bounding box center [520, 351] width 22 height 22
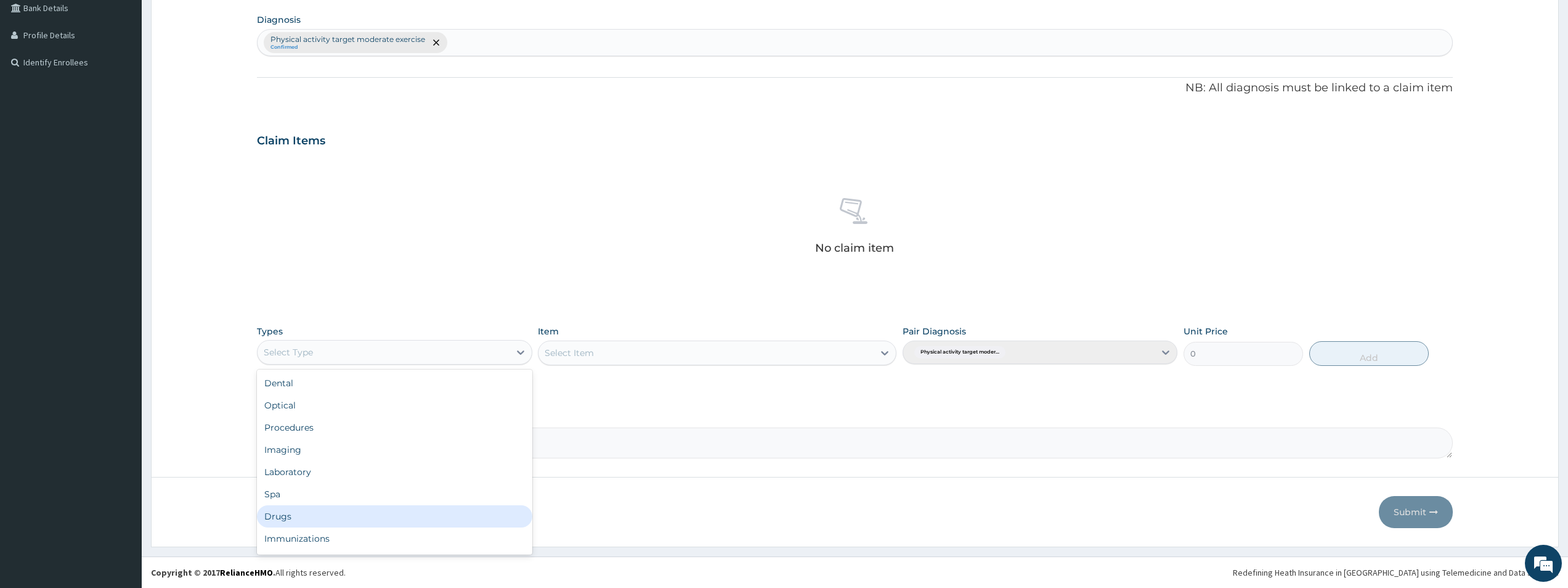
scroll to position [42, 0]
click at [332, 544] on div "Gym" at bounding box center [394, 540] width 275 height 22
click at [883, 353] on icon at bounding box center [884, 352] width 12 height 12
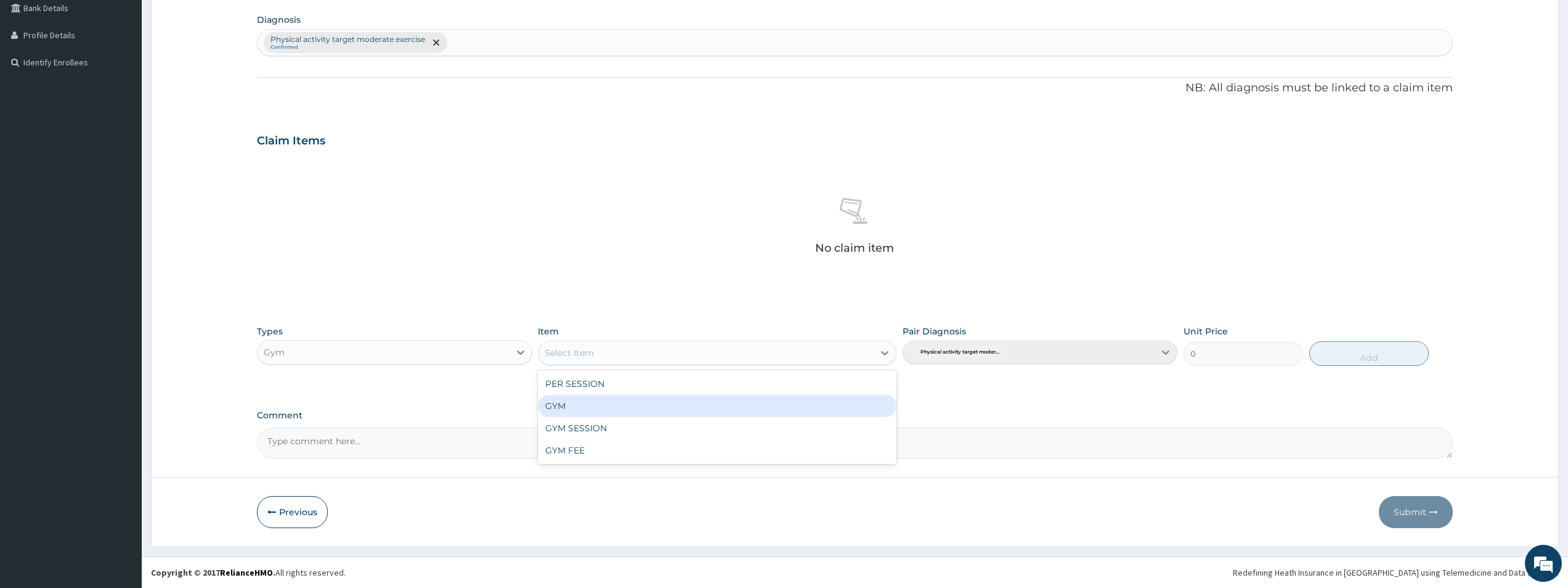
click at [576, 396] on div "GYM" at bounding box center [717, 405] width 358 height 22
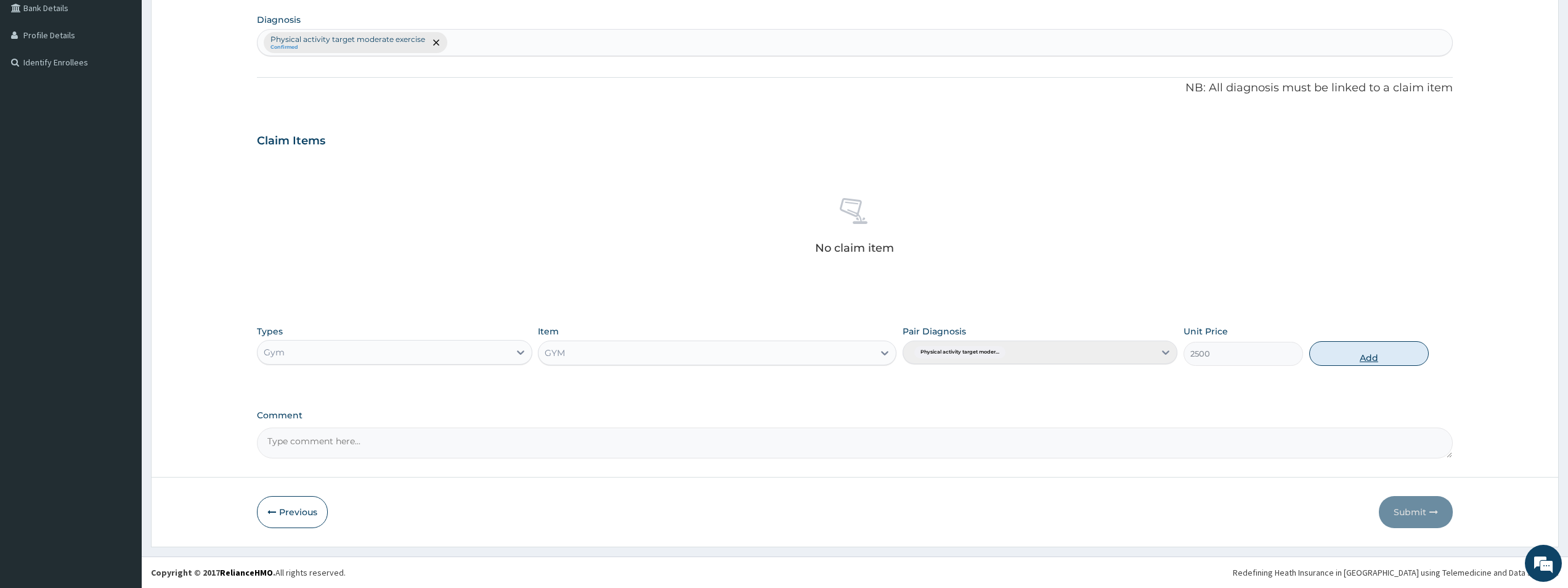
click at [1350, 348] on button "Add" at bounding box center [1369, 353] width 120 height 25
type input "0"
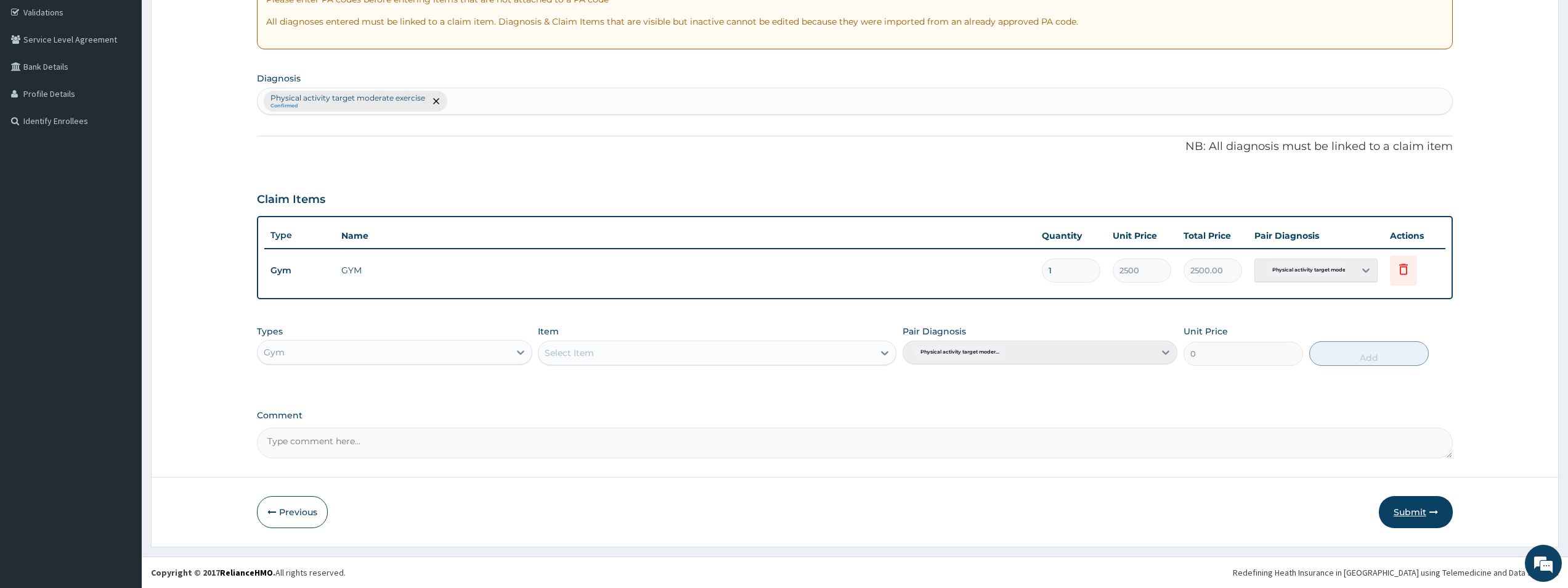
click at [1402, 509] on button "Submit" at bounding box center [1416, 512] width 74 height 32
